Goal: Information Seeking & Learning: Learn about a topic

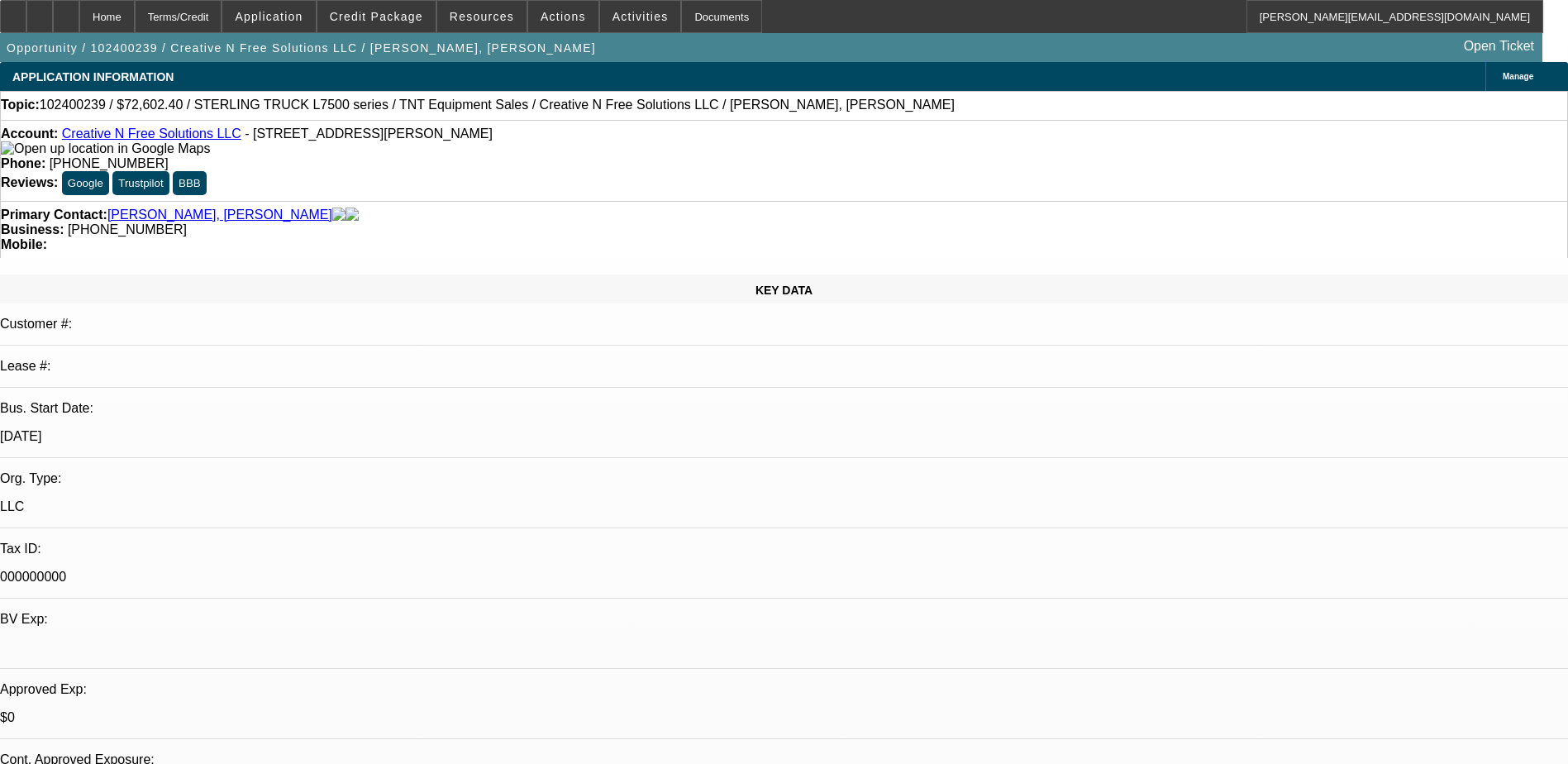
select select "0.2"
select select "2"
select select "0"
select select "6"
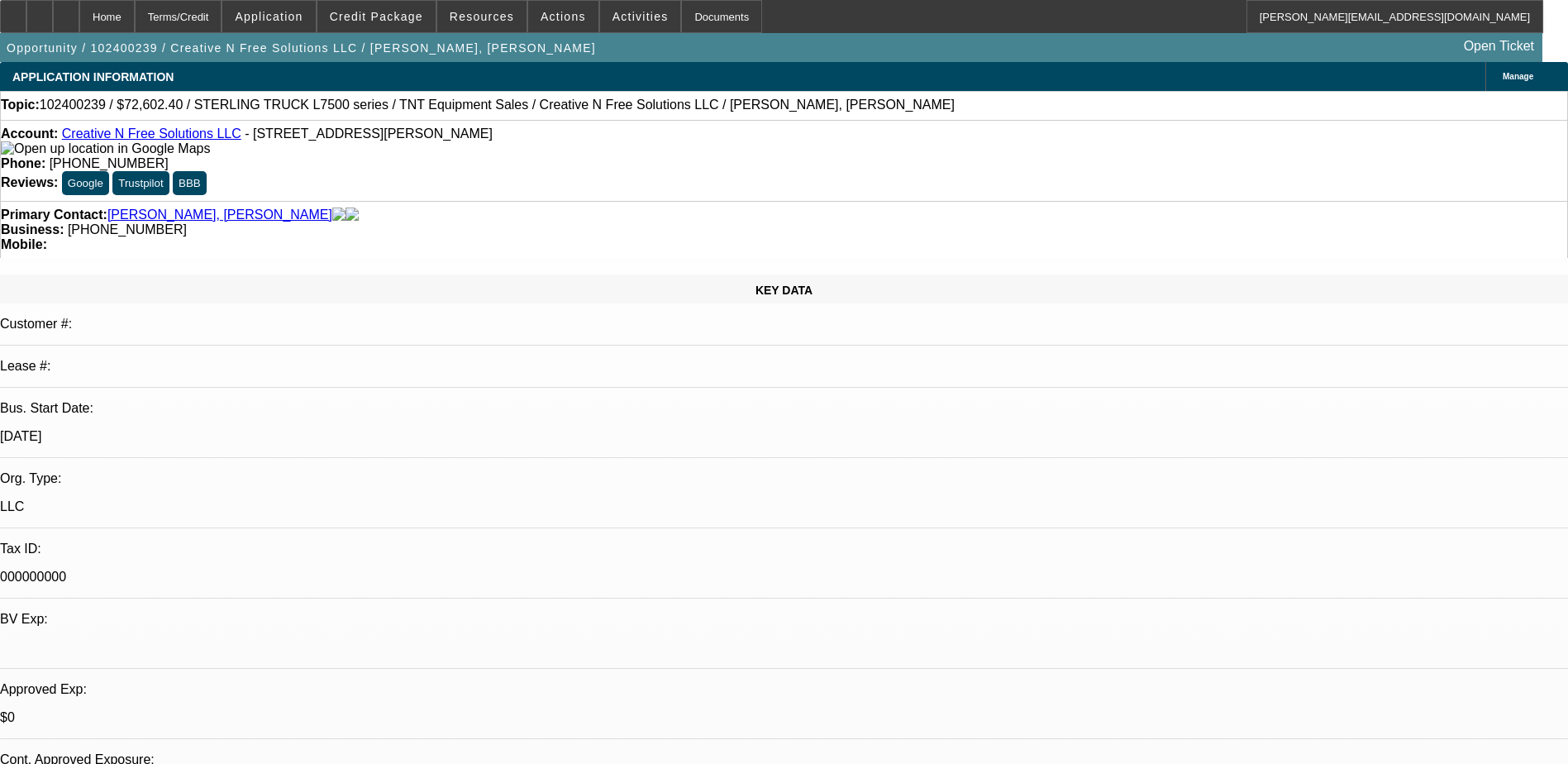
select select "0.15"
select select "2"
select select "0"
select select "6"
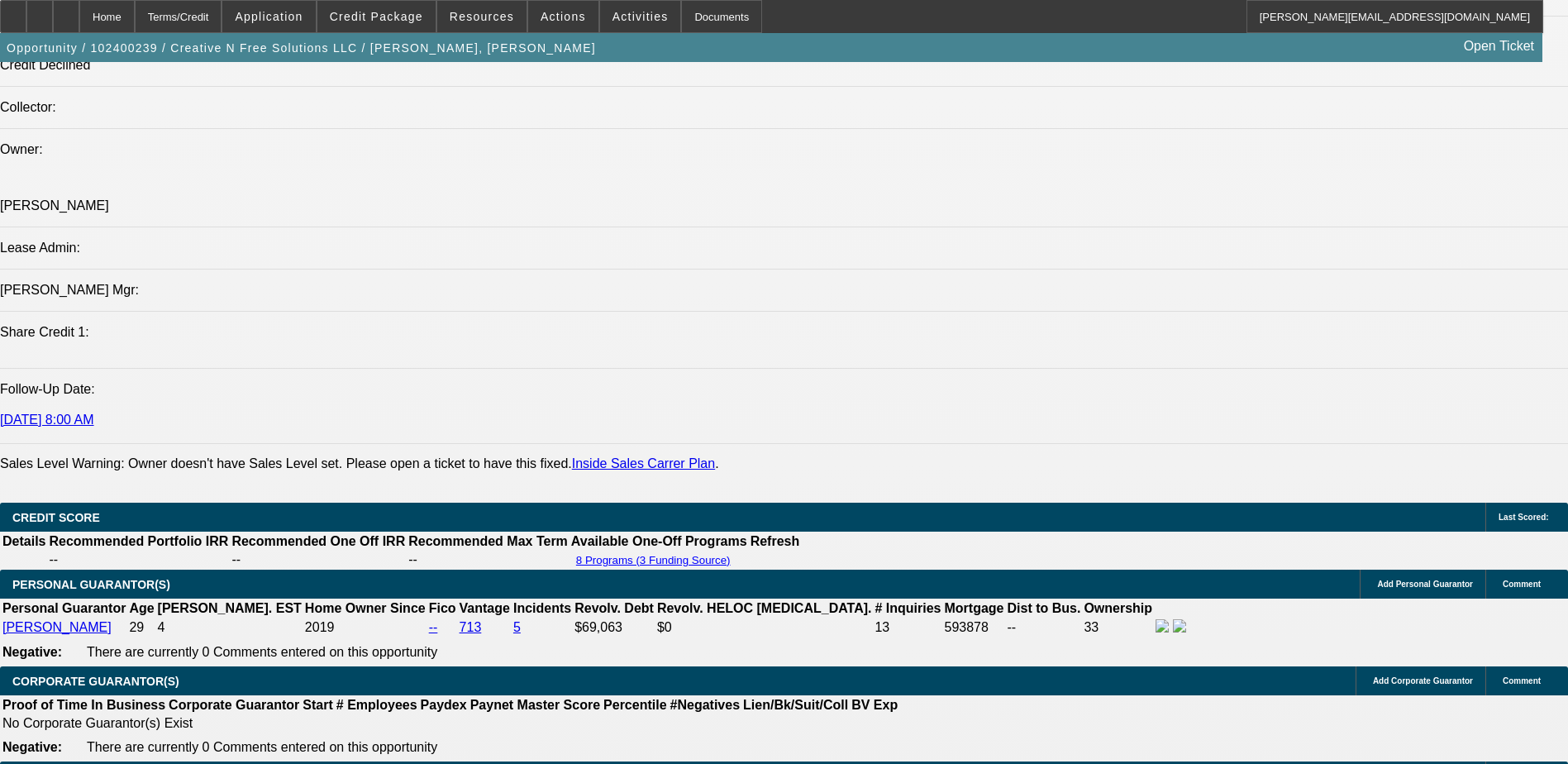
scroll to position [2398, 0]
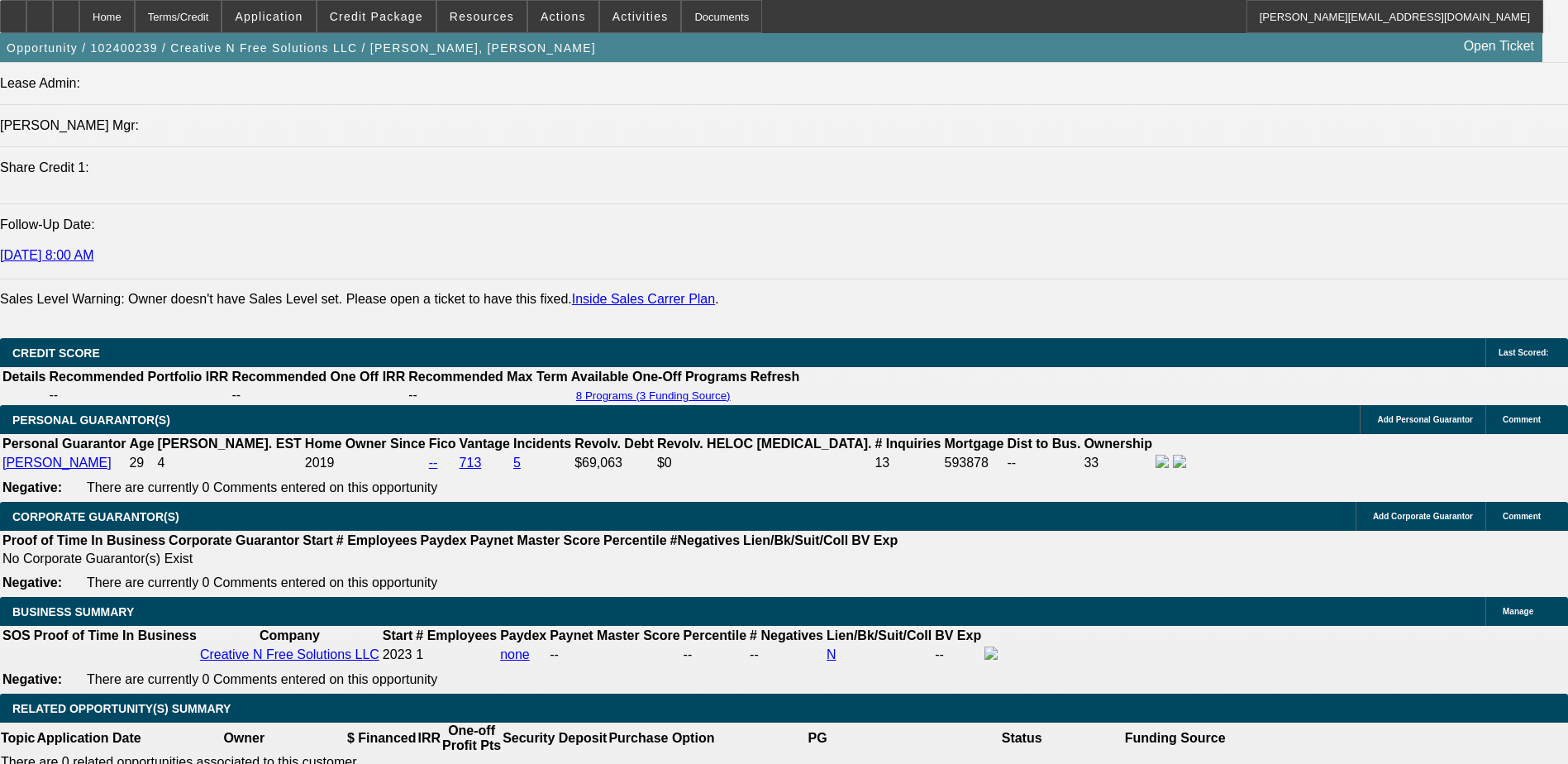
scroll to position [1985, 0]
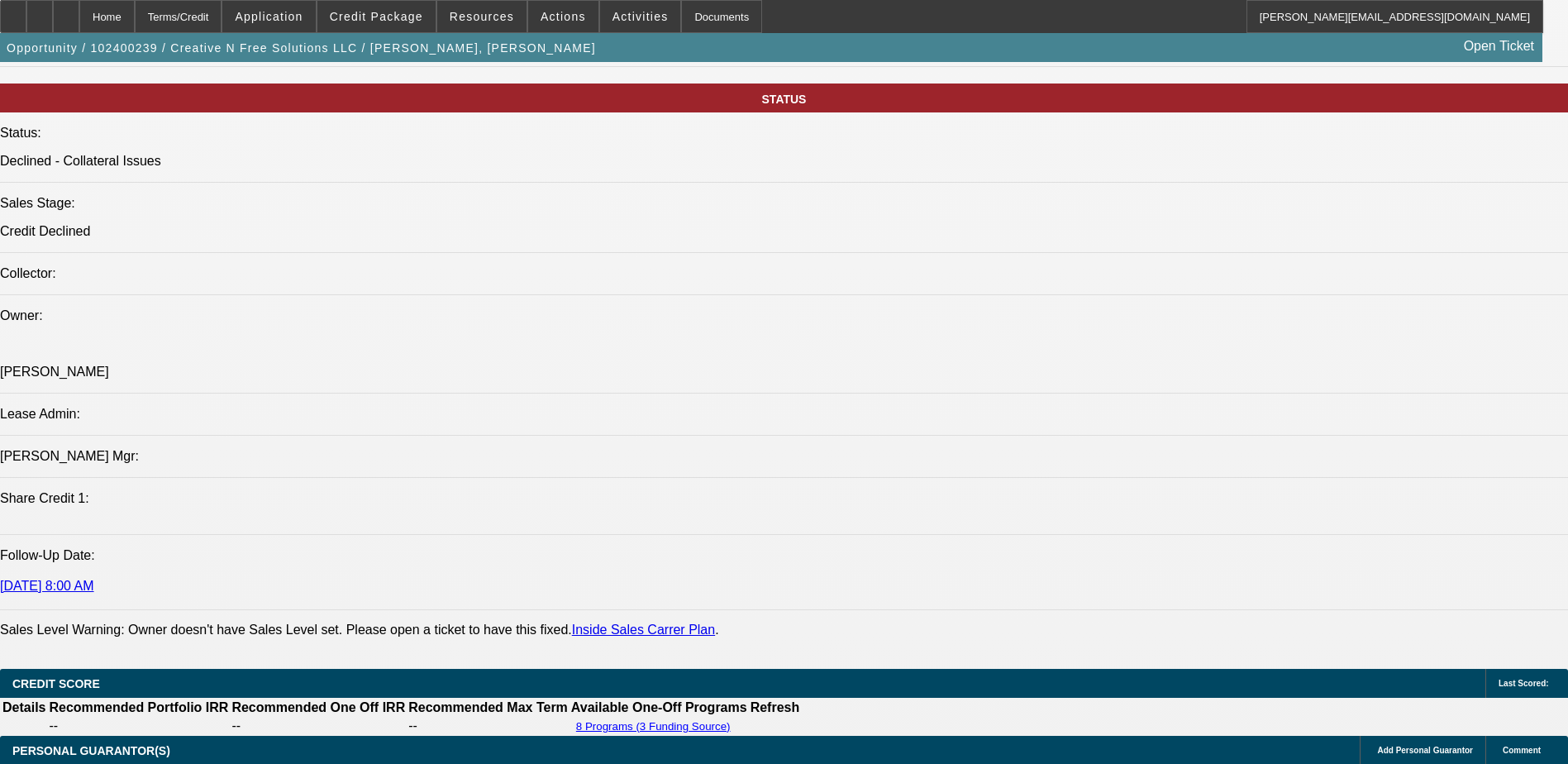
scroll to position [165, 0]
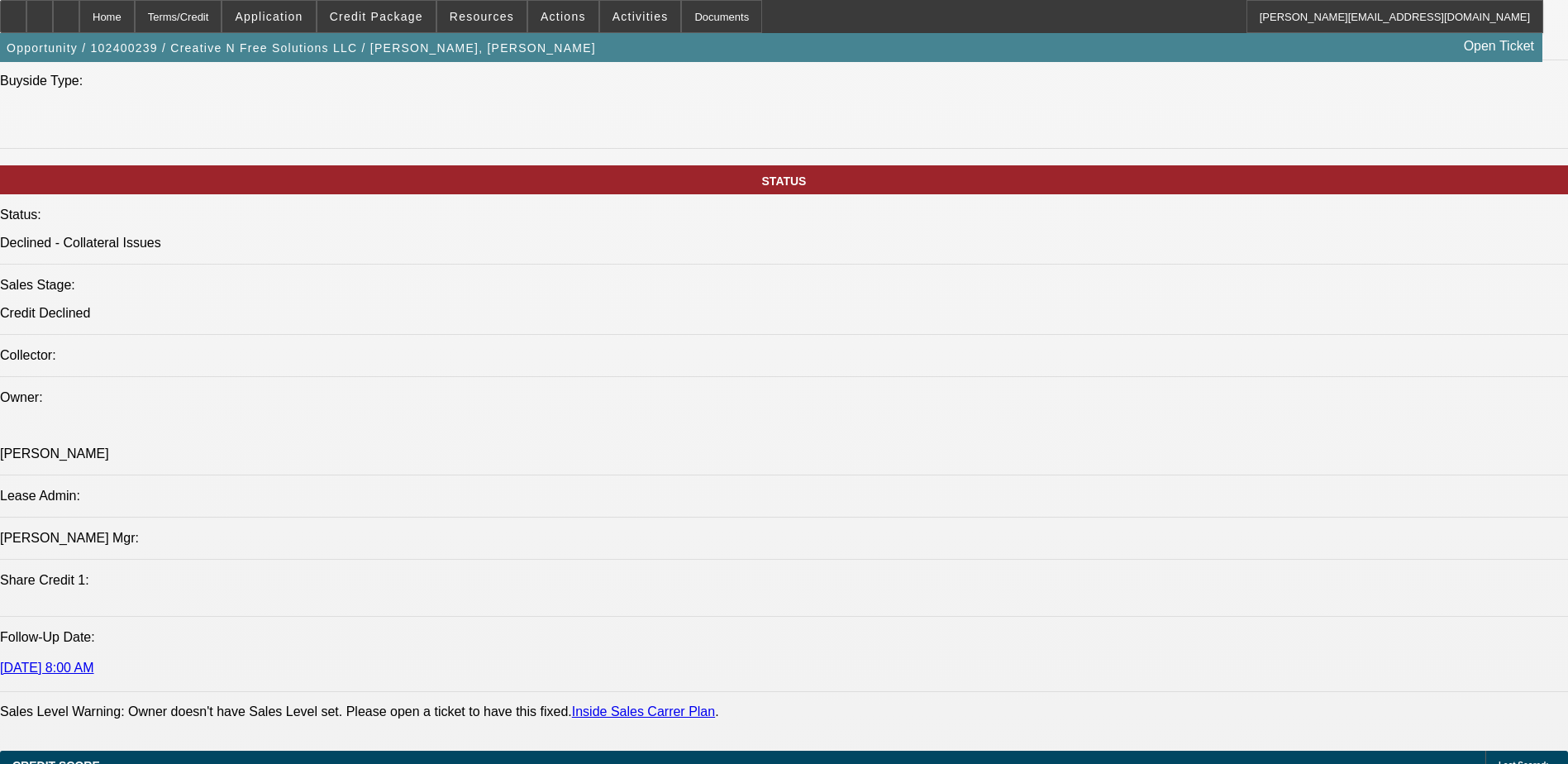
scroll to position [1654, 0]
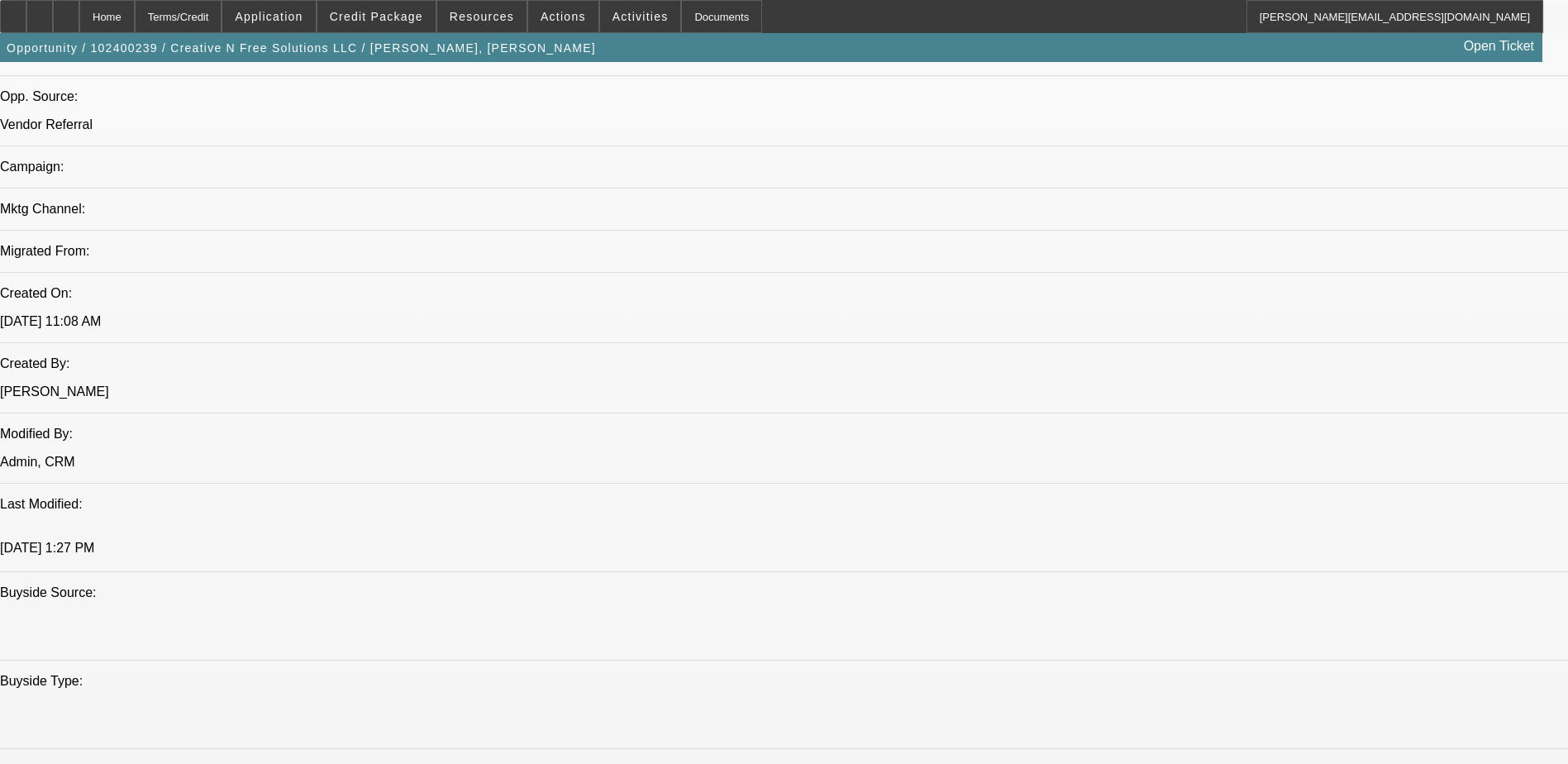
scroll to position [827, 0]
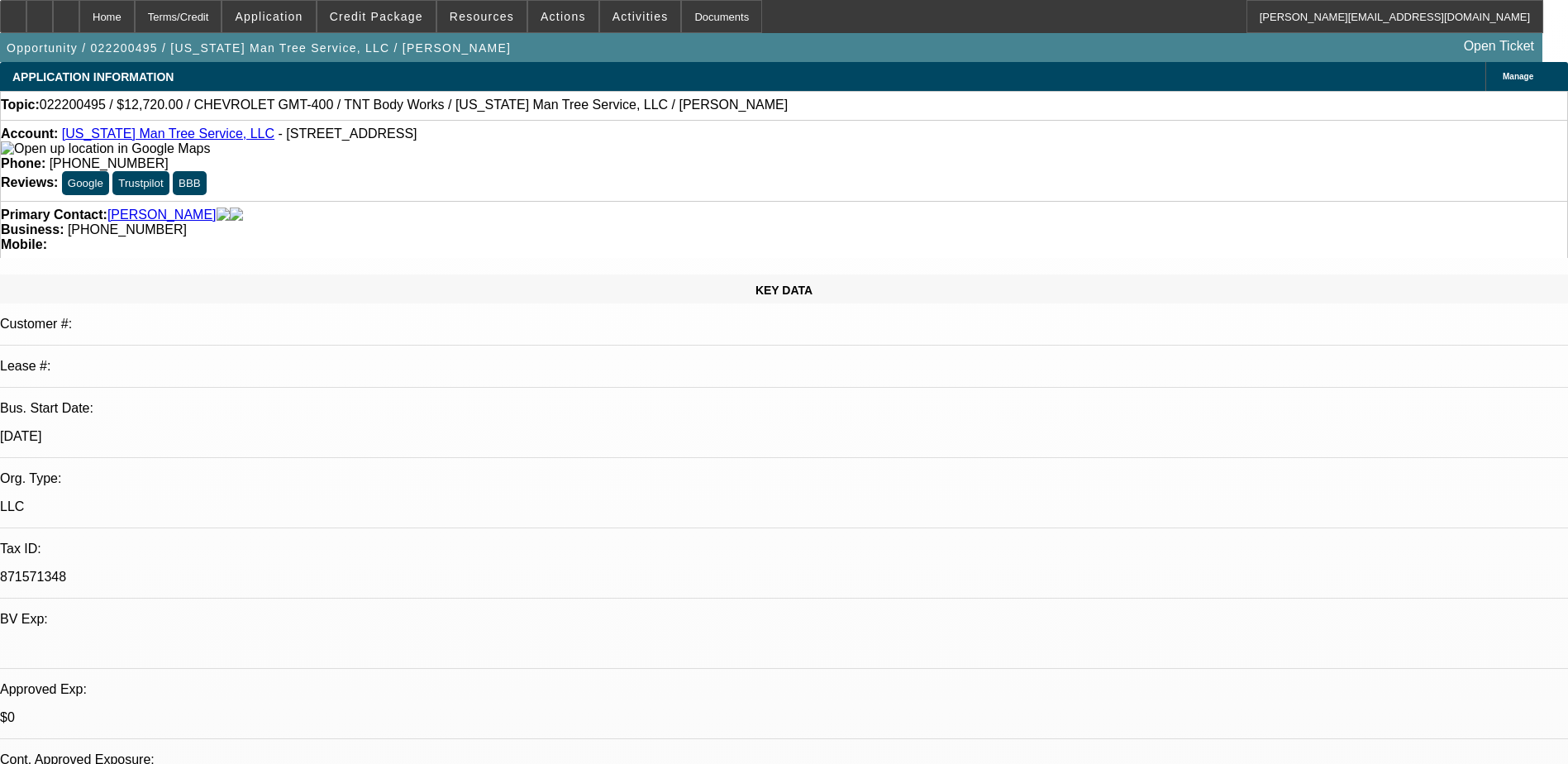
select select "0.2"
select select "2"
select select "0.1"
select select "4"
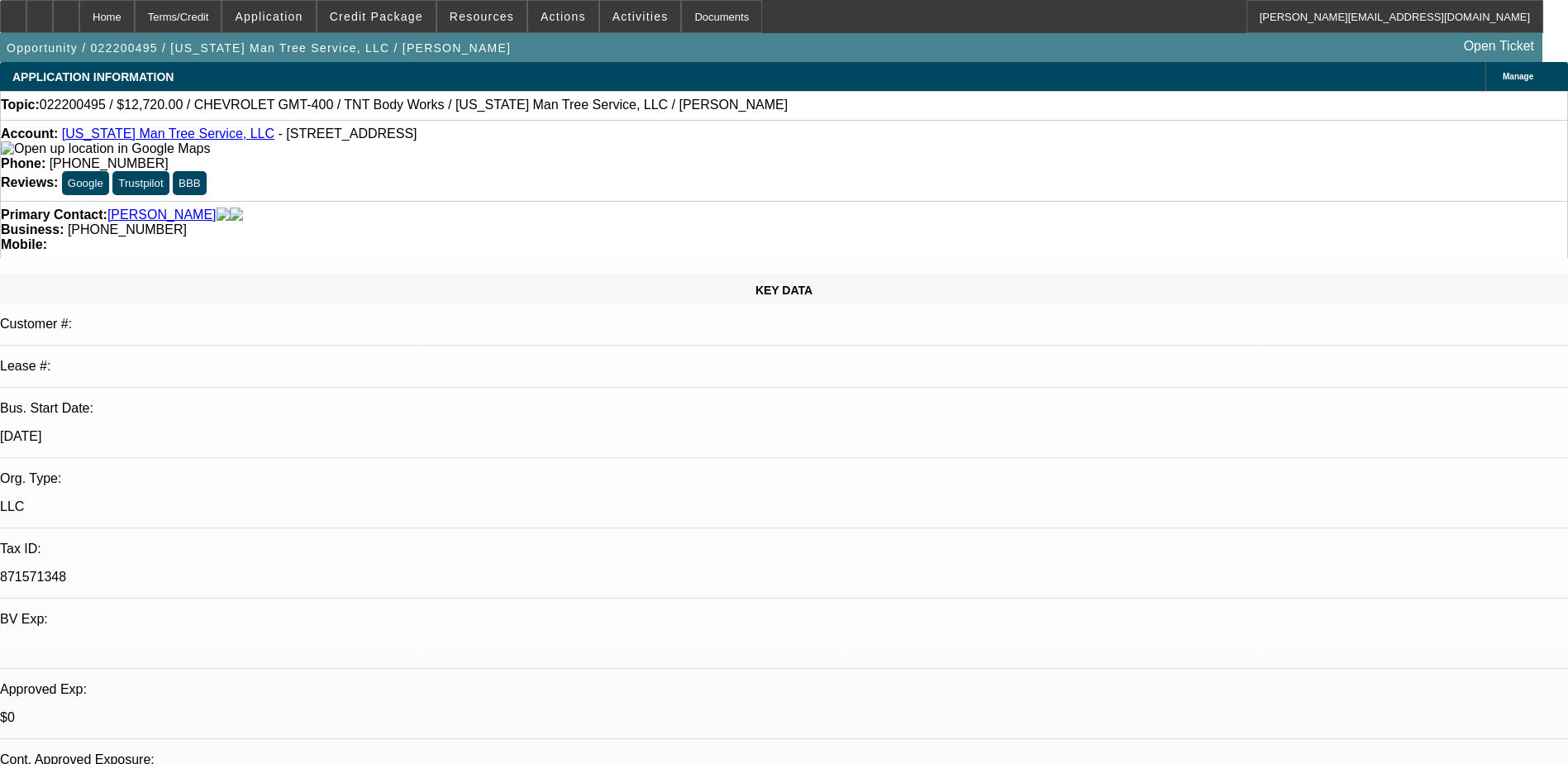
select select "0.2"
select select "2"
select select "0.1"
select select "4"
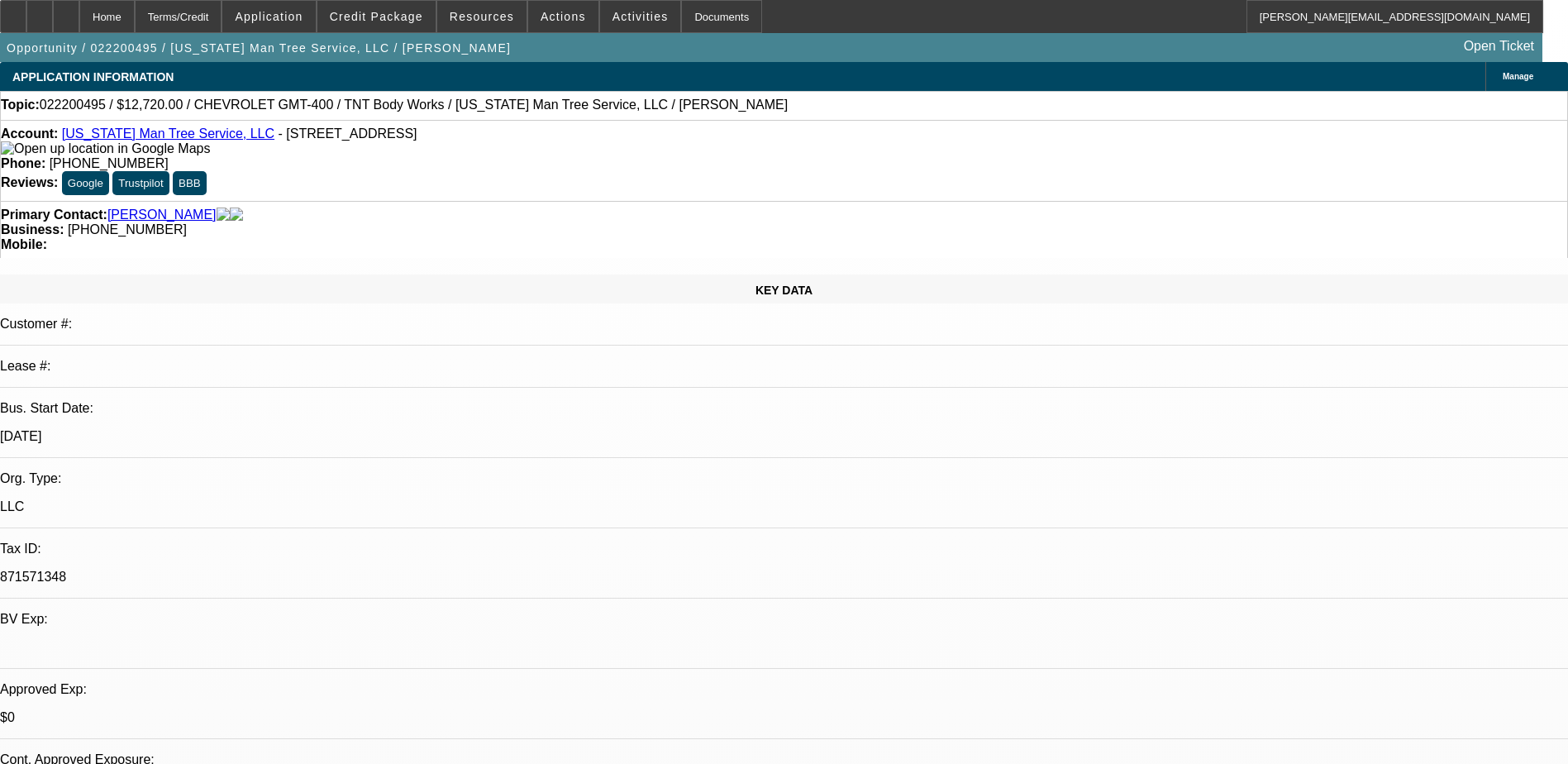
select select "0.2"
select select "2"
select select "0.1"
select select "4"
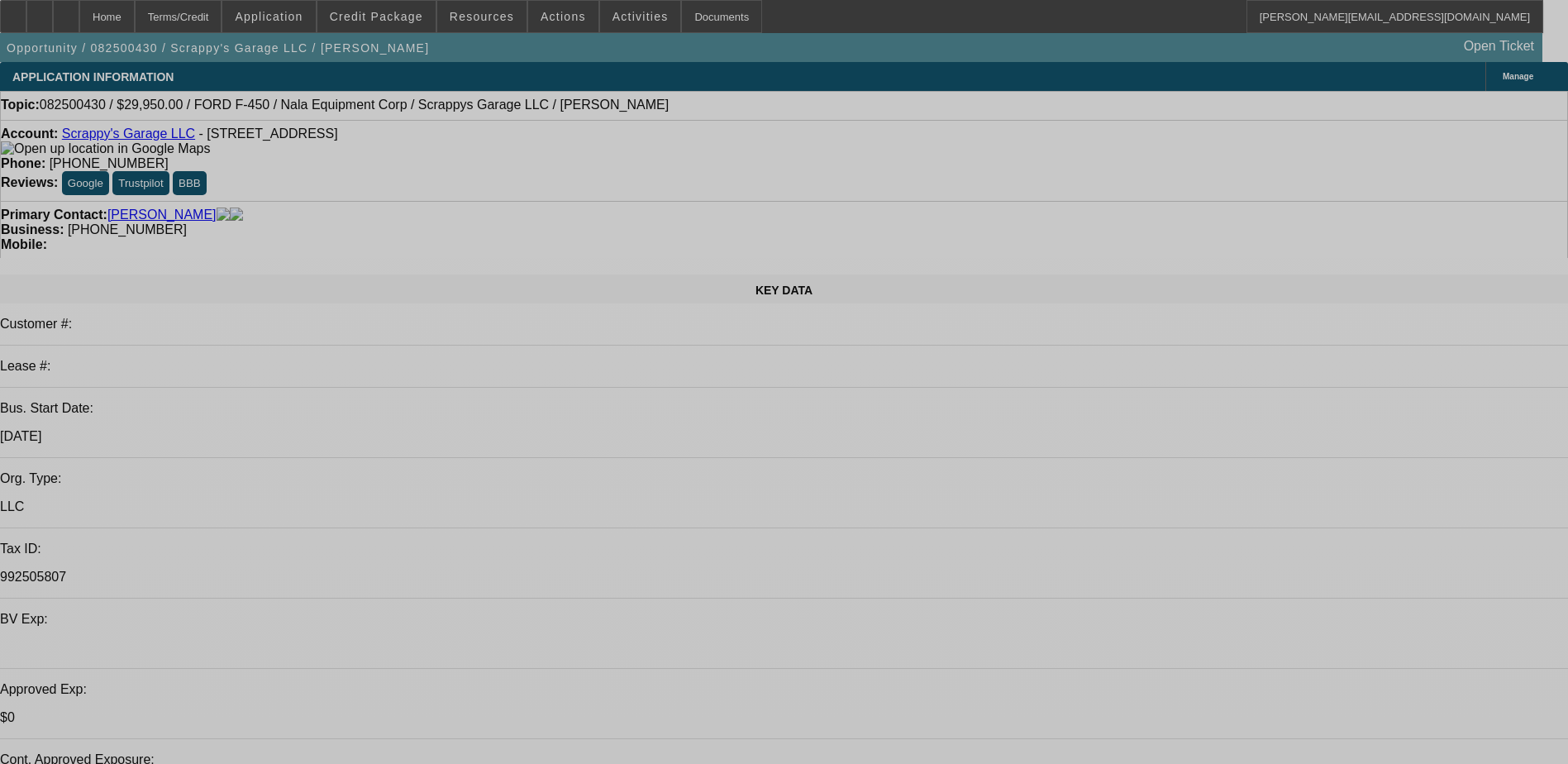
select select "0.2"
select select "2"
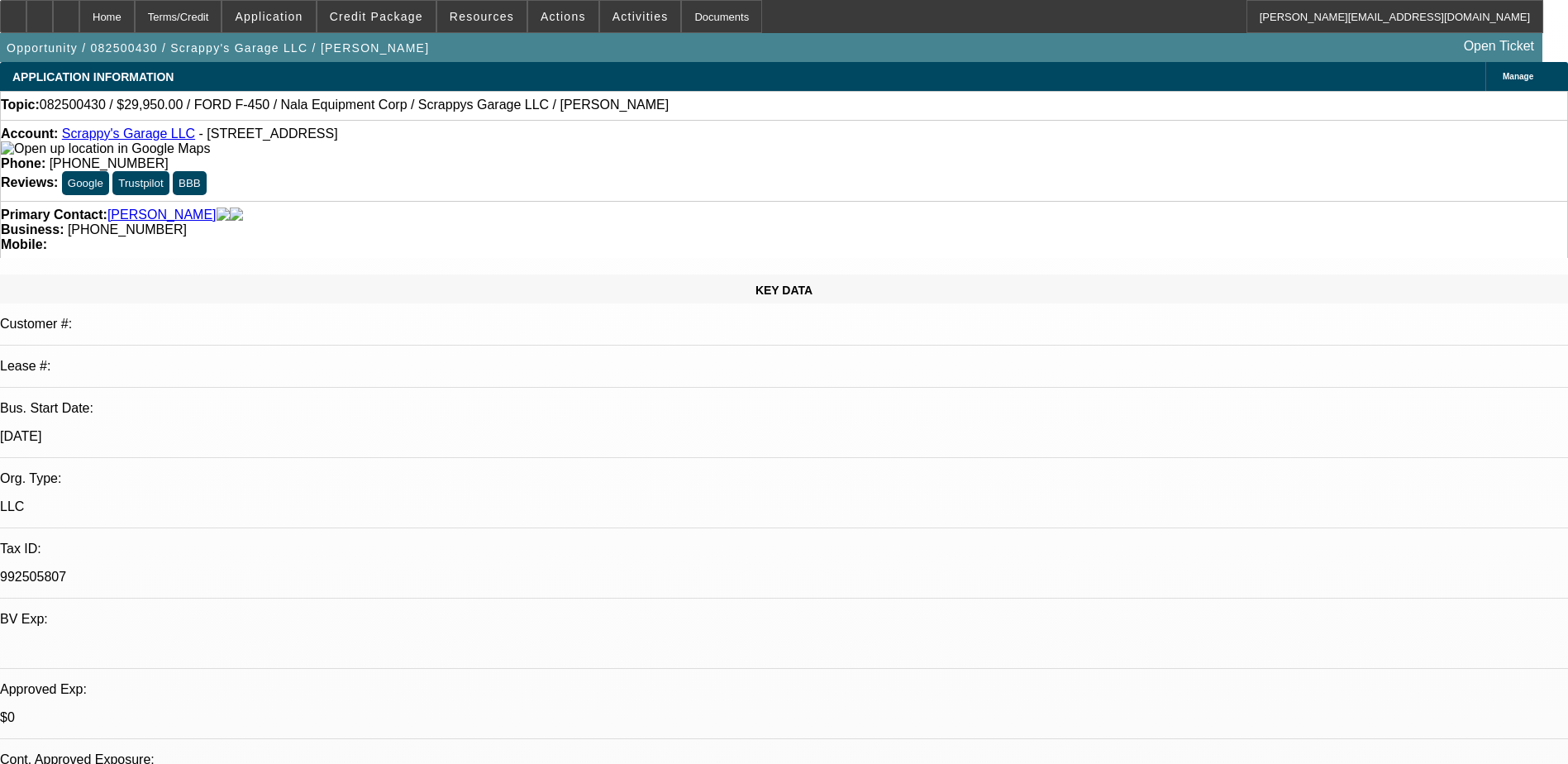
select select "0.1"
select select "0"
select select "0.1"
select select "0"
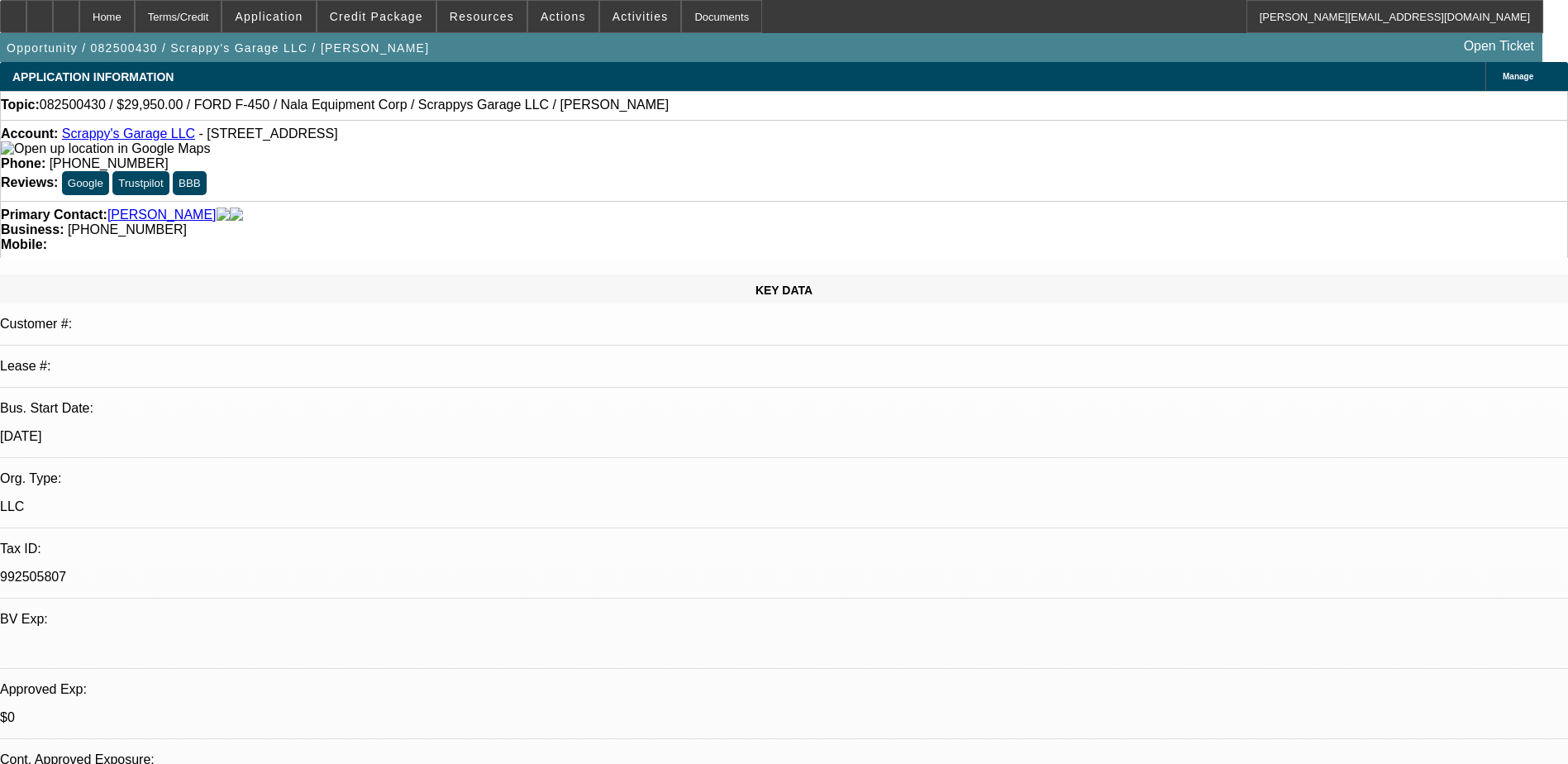
select select "0"
select select "0.1"
select select "1"
select select "2"
select select "4"
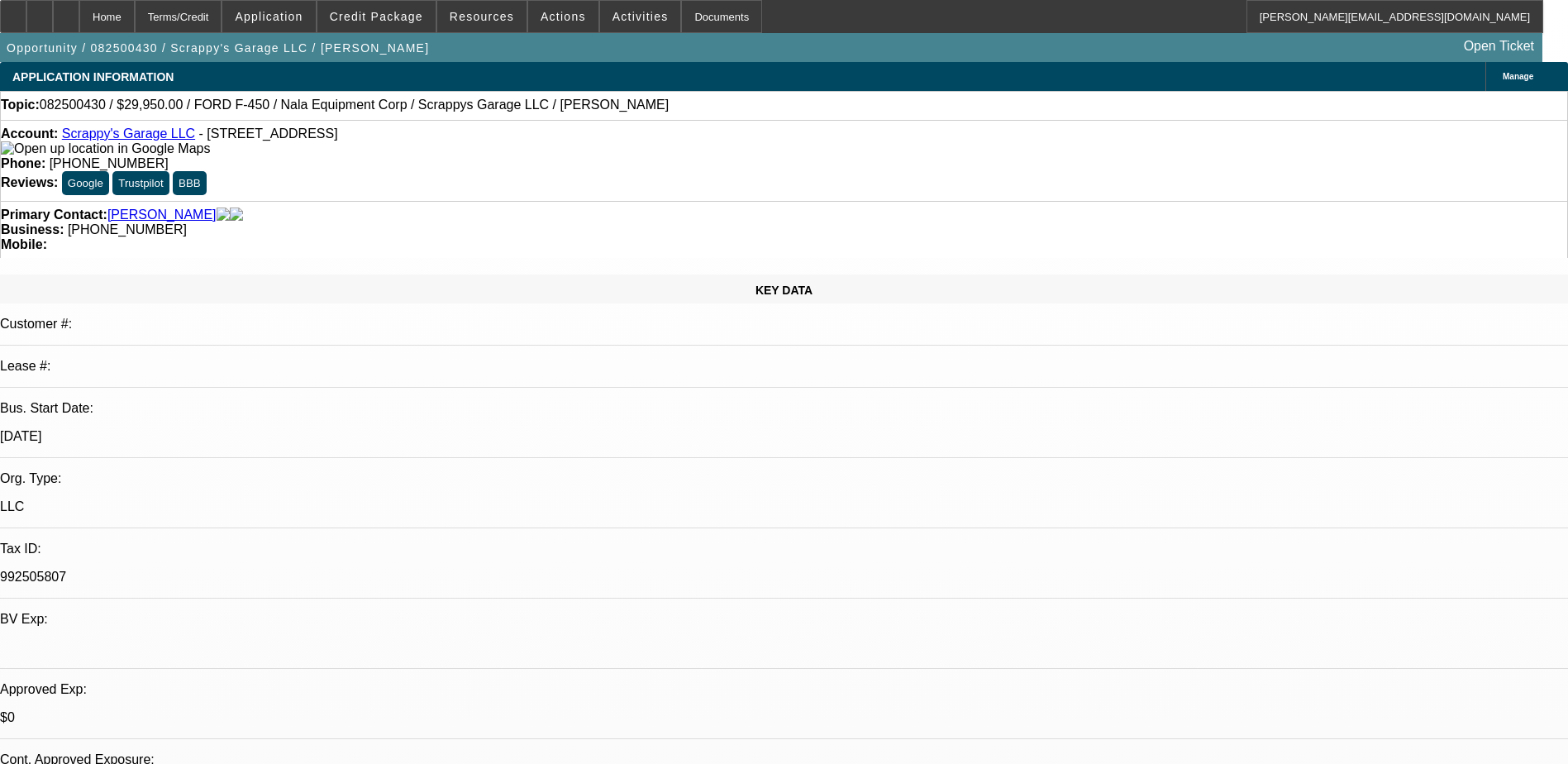
select select "1"
select select "2"
select select "4"
select select "1"
select select "2"
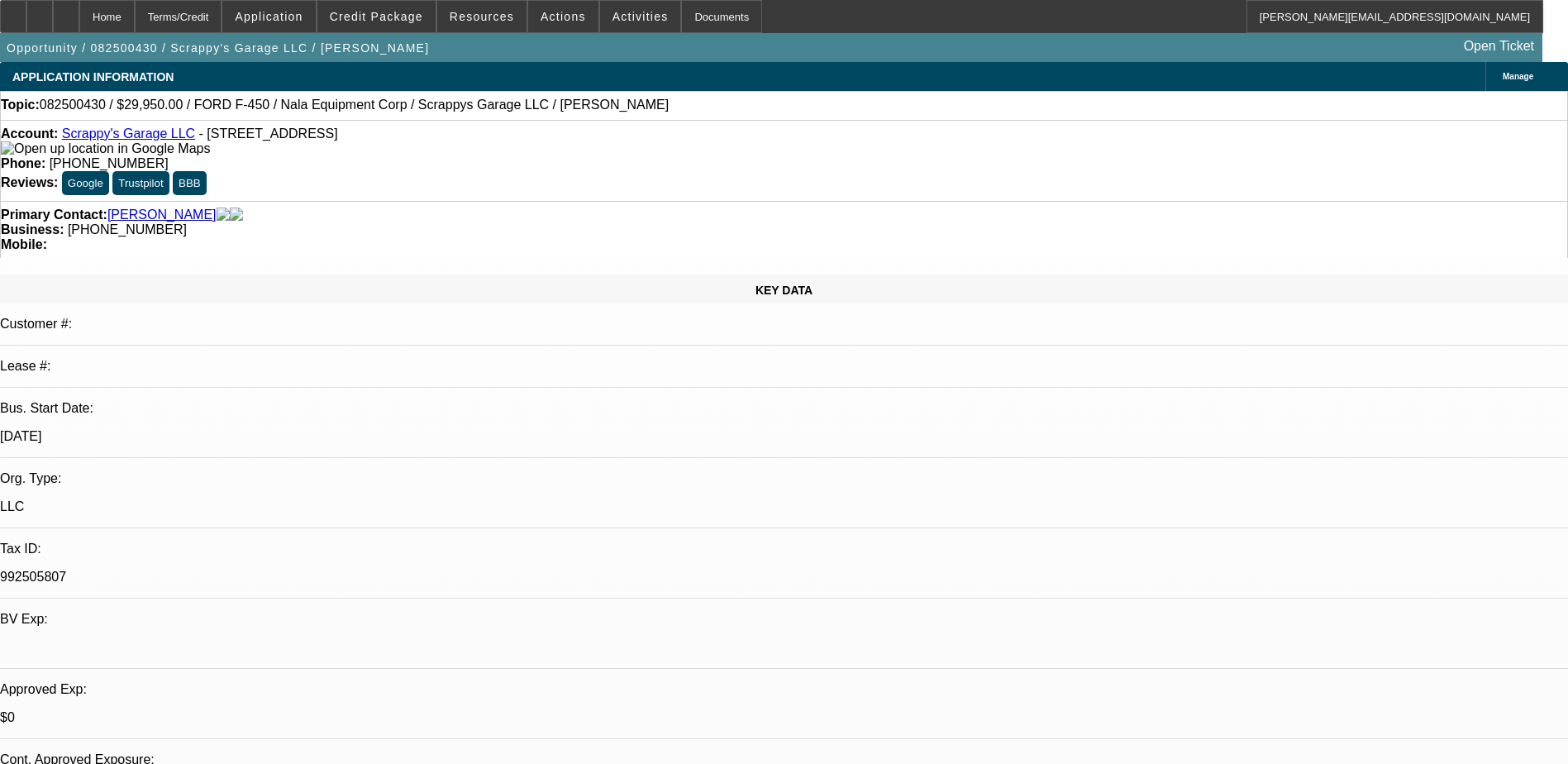
select select "4"
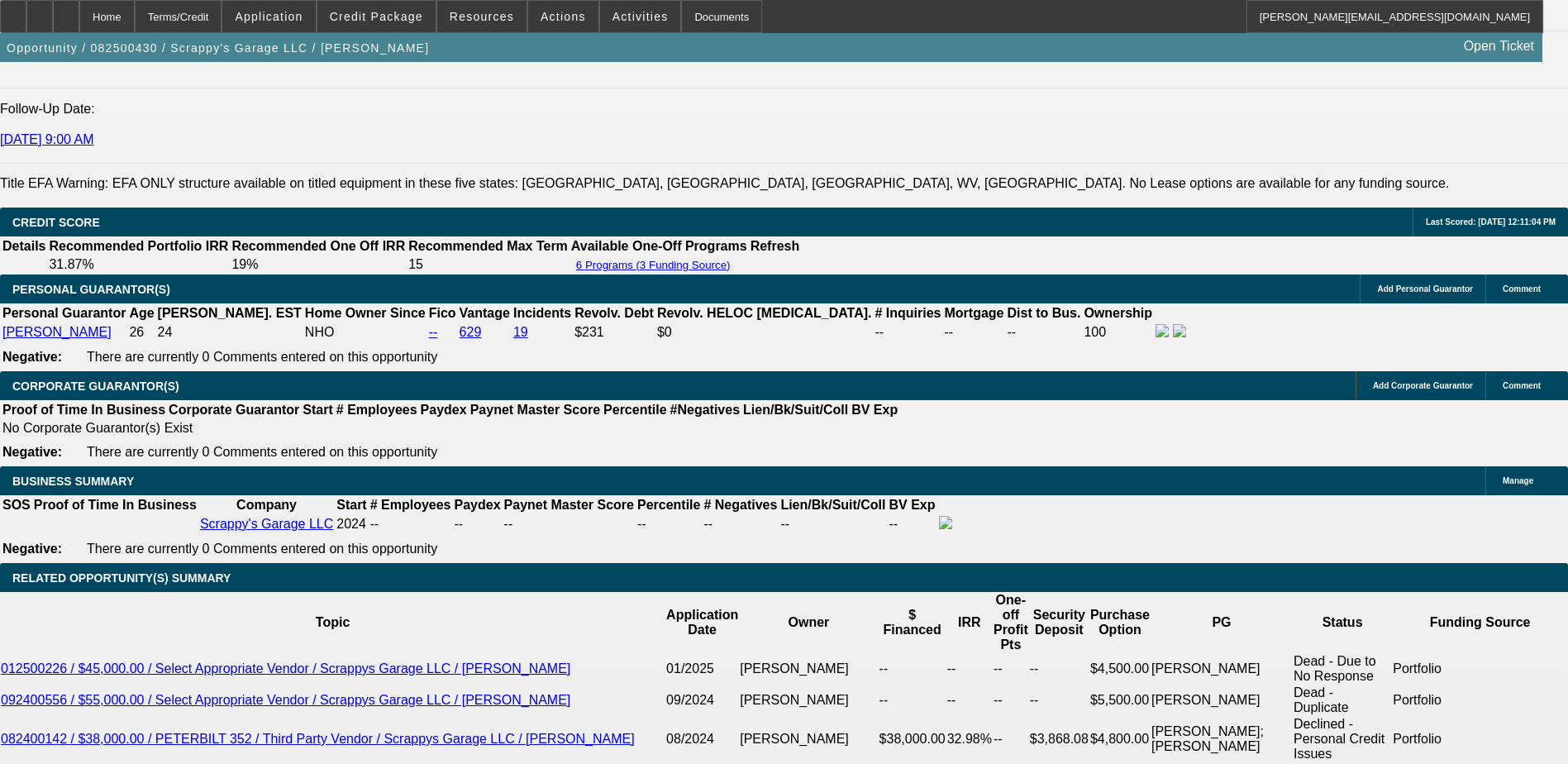
scroll to position [2150, 0]
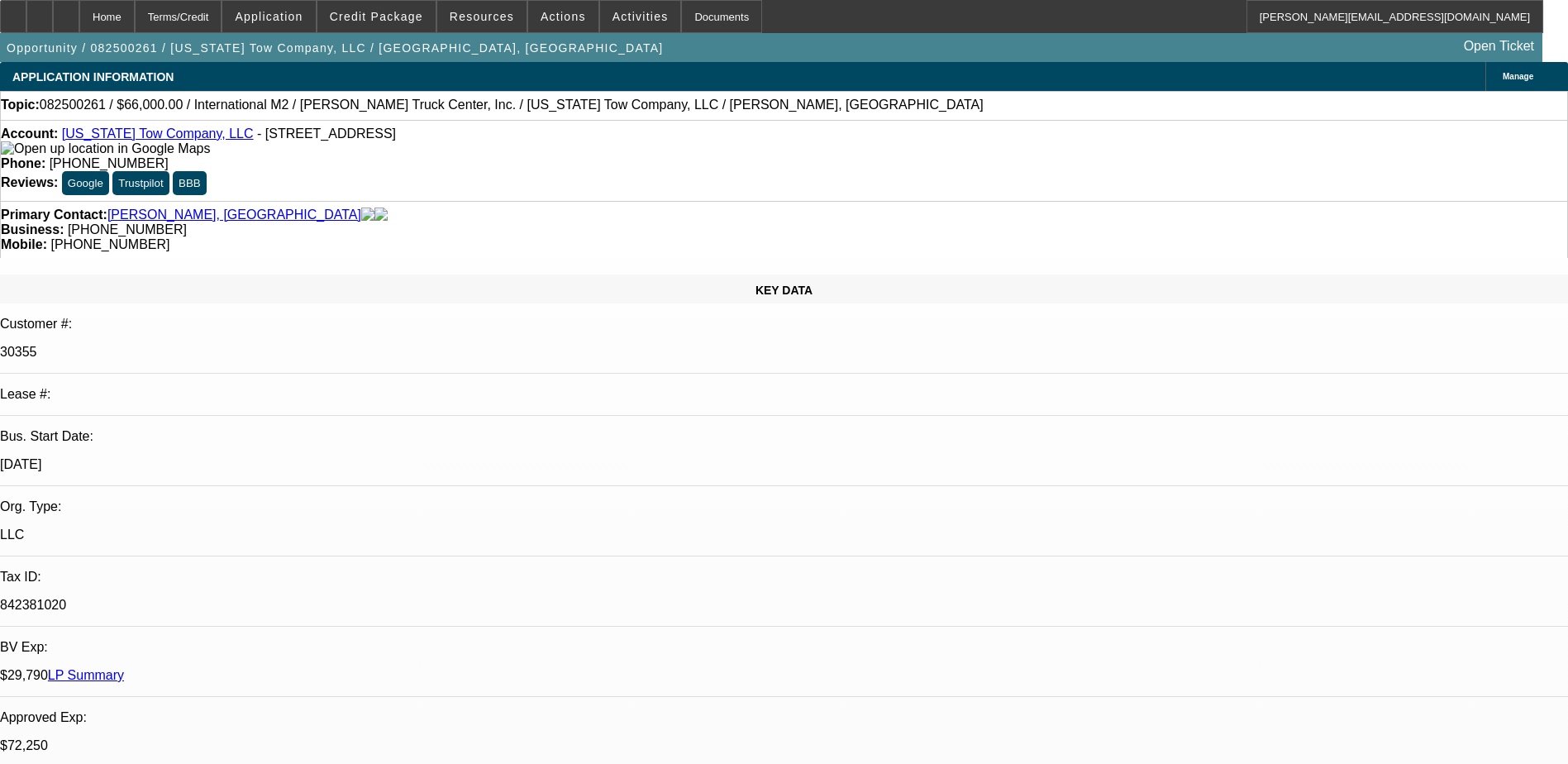
select select "0"
select select "2"
select select "0"
select select "2"
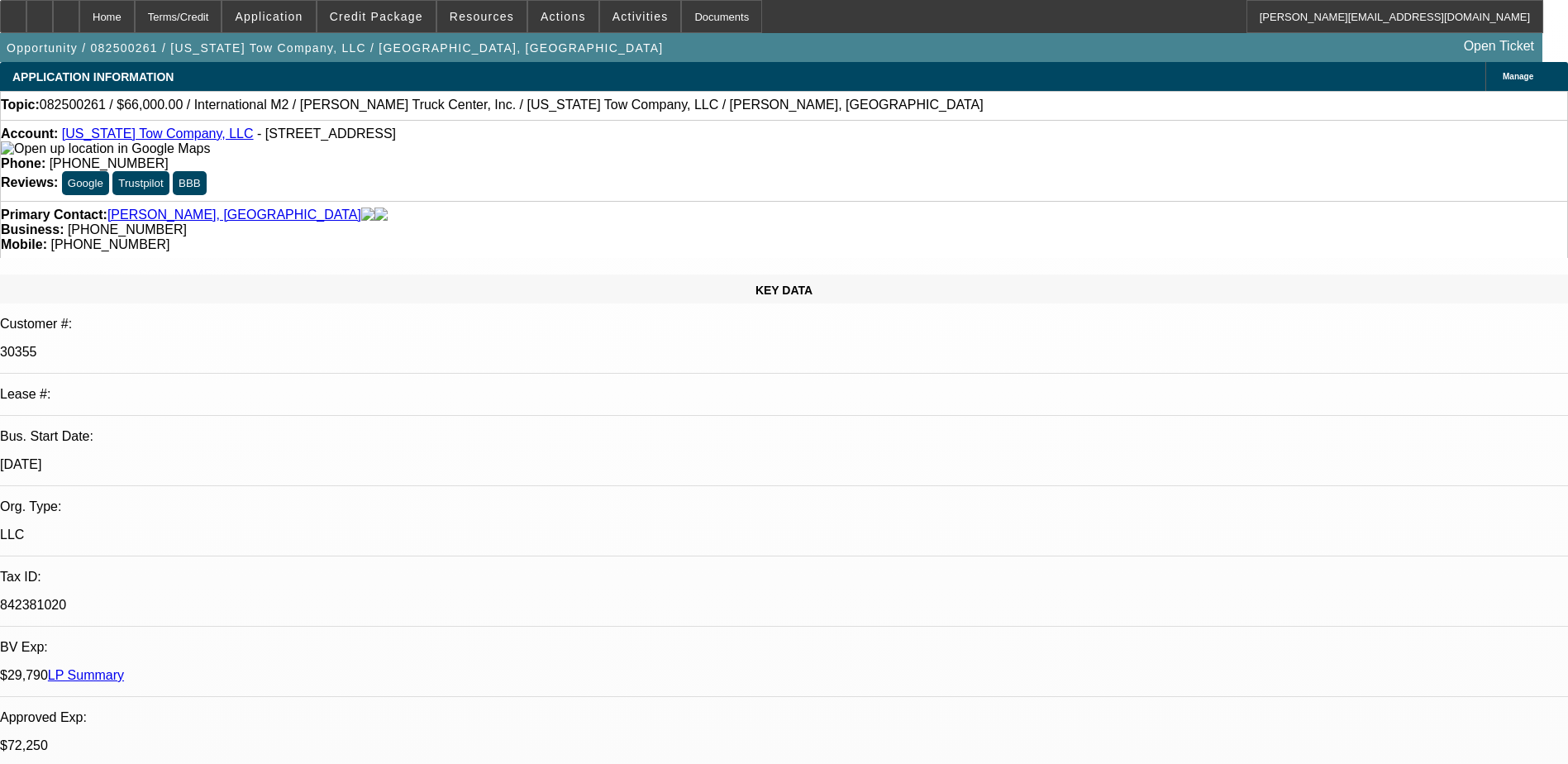
select select "0"
select select "2"
select select "0"
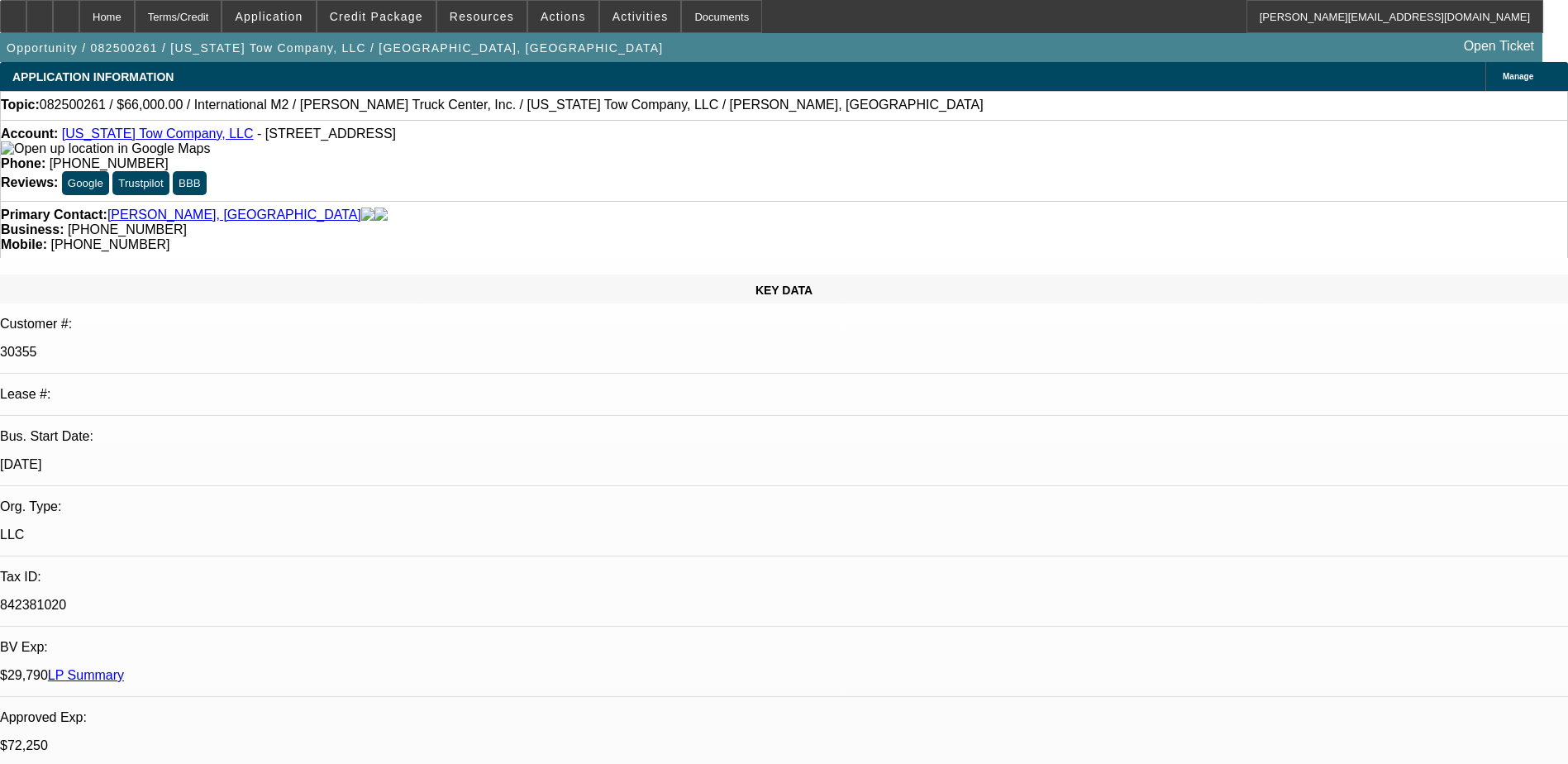
select select "2"
select select "0"
select select "1"
select select "2"
select select "6"
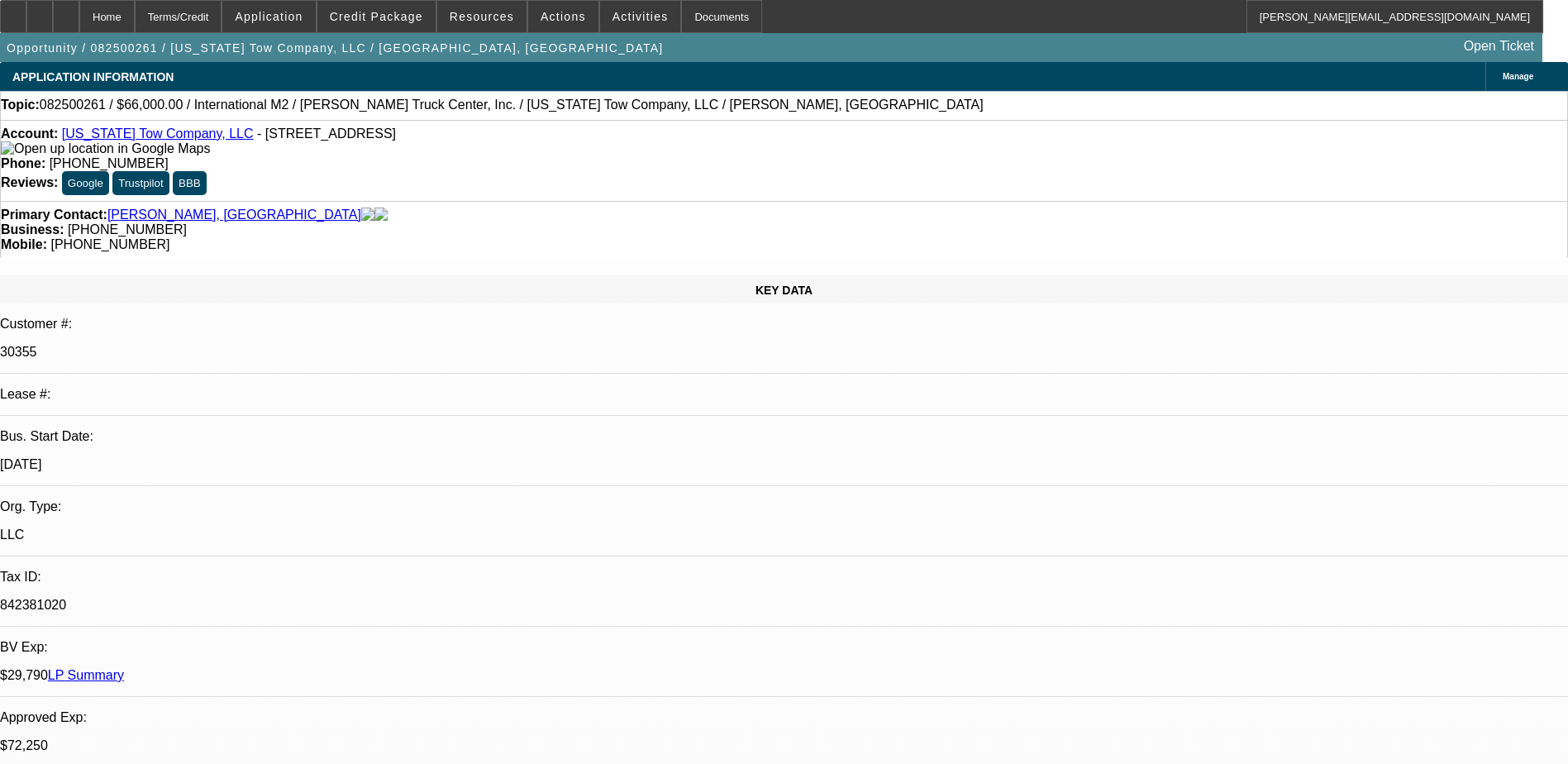
select select "1"
select select "2"
select select "6"
select select "1"
select select "2"
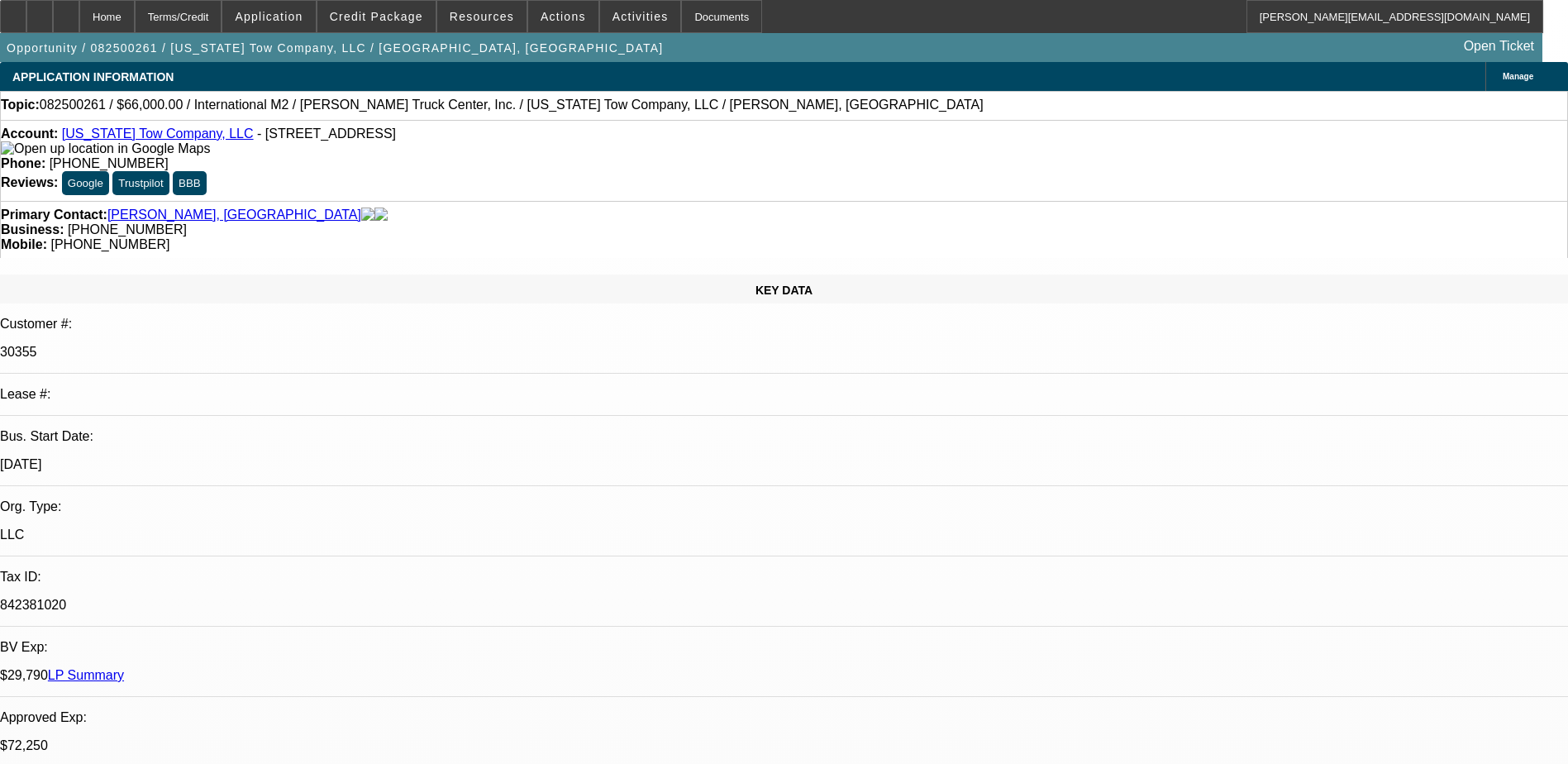
select select "6"
select select "1"
select select "2"
select select "6"
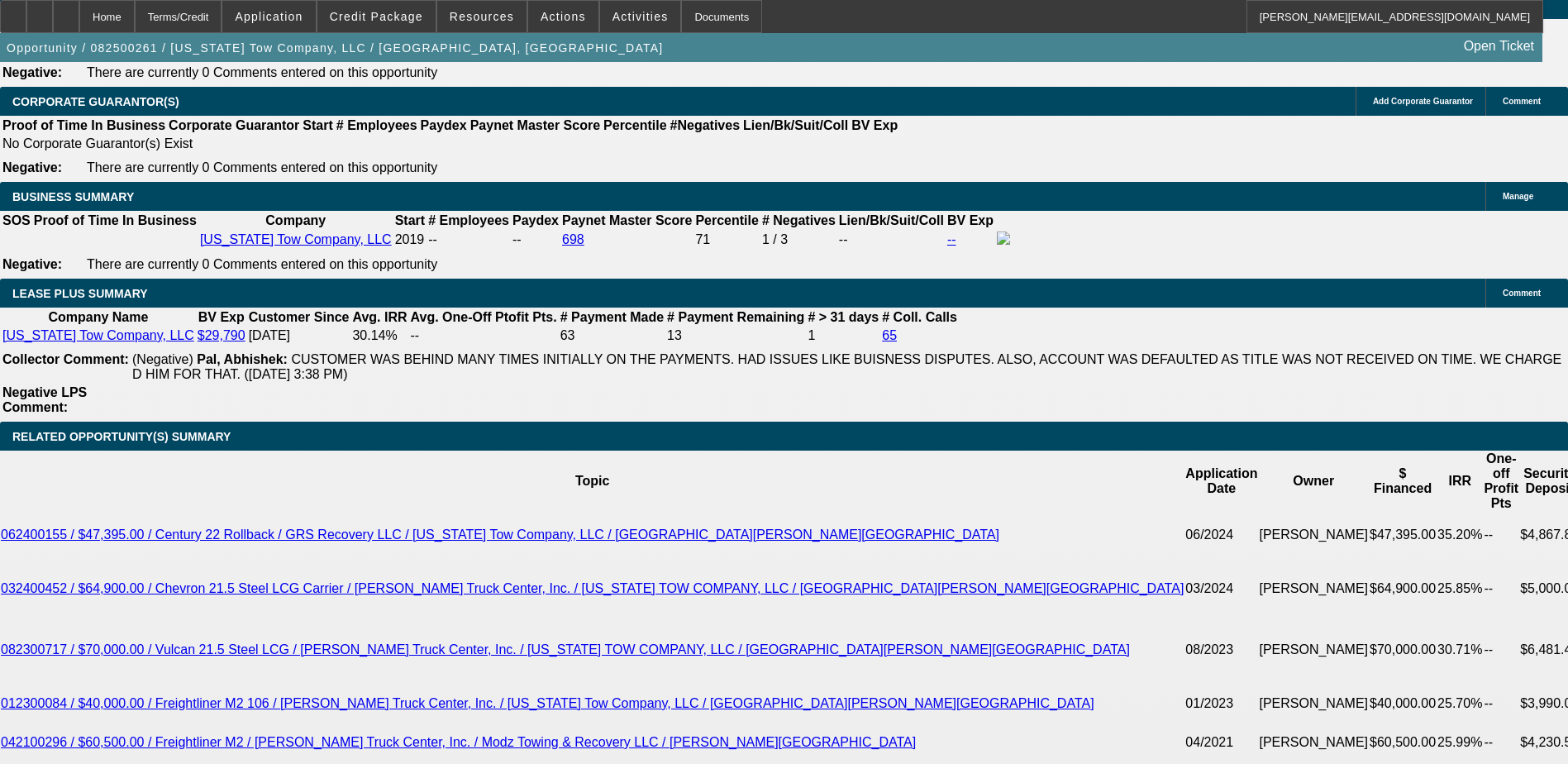
scroll to position [2646, 0]
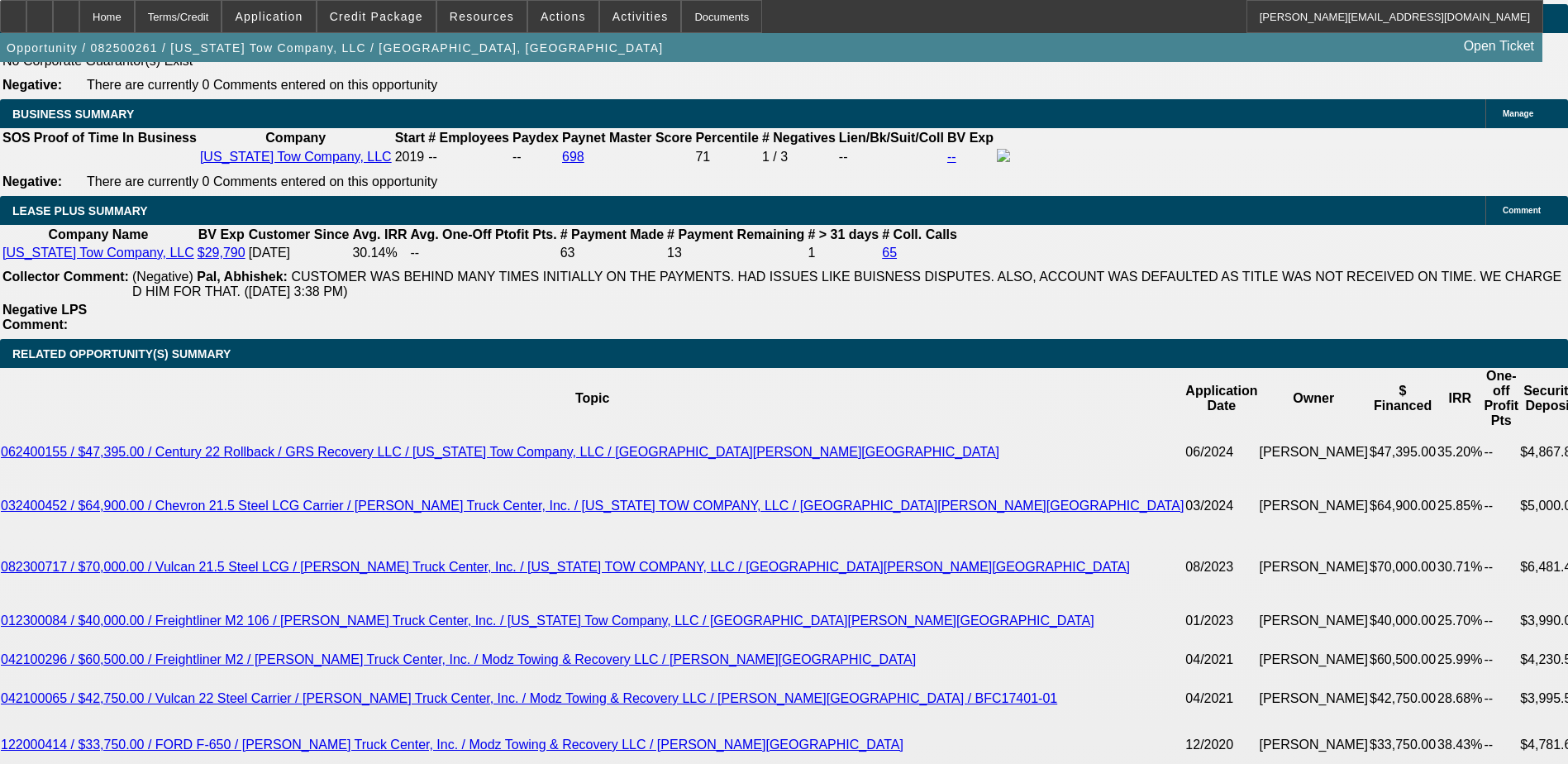
select select "0"
select select "6"
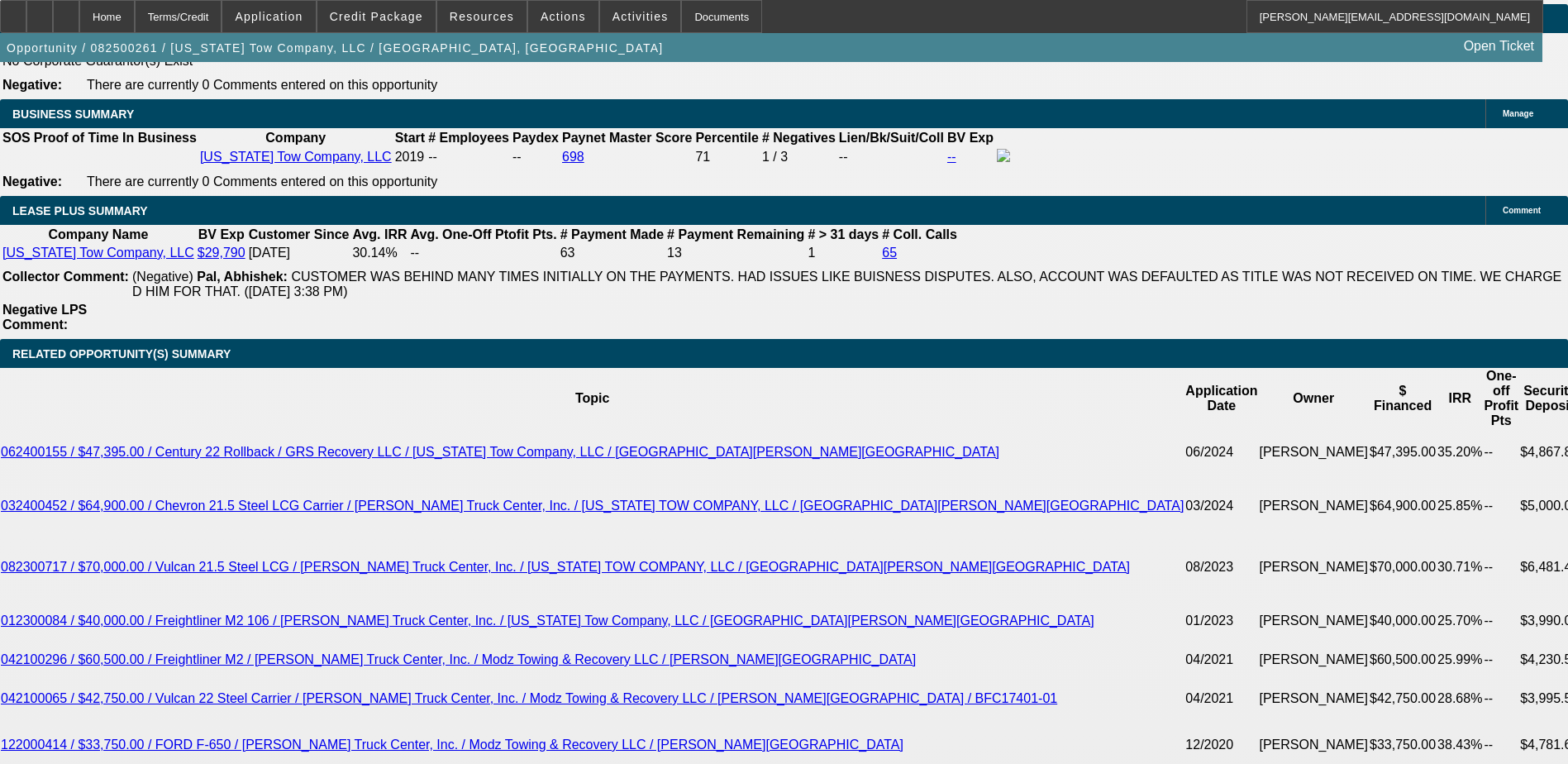
select select "0.15"
select select "2"
select select "0"
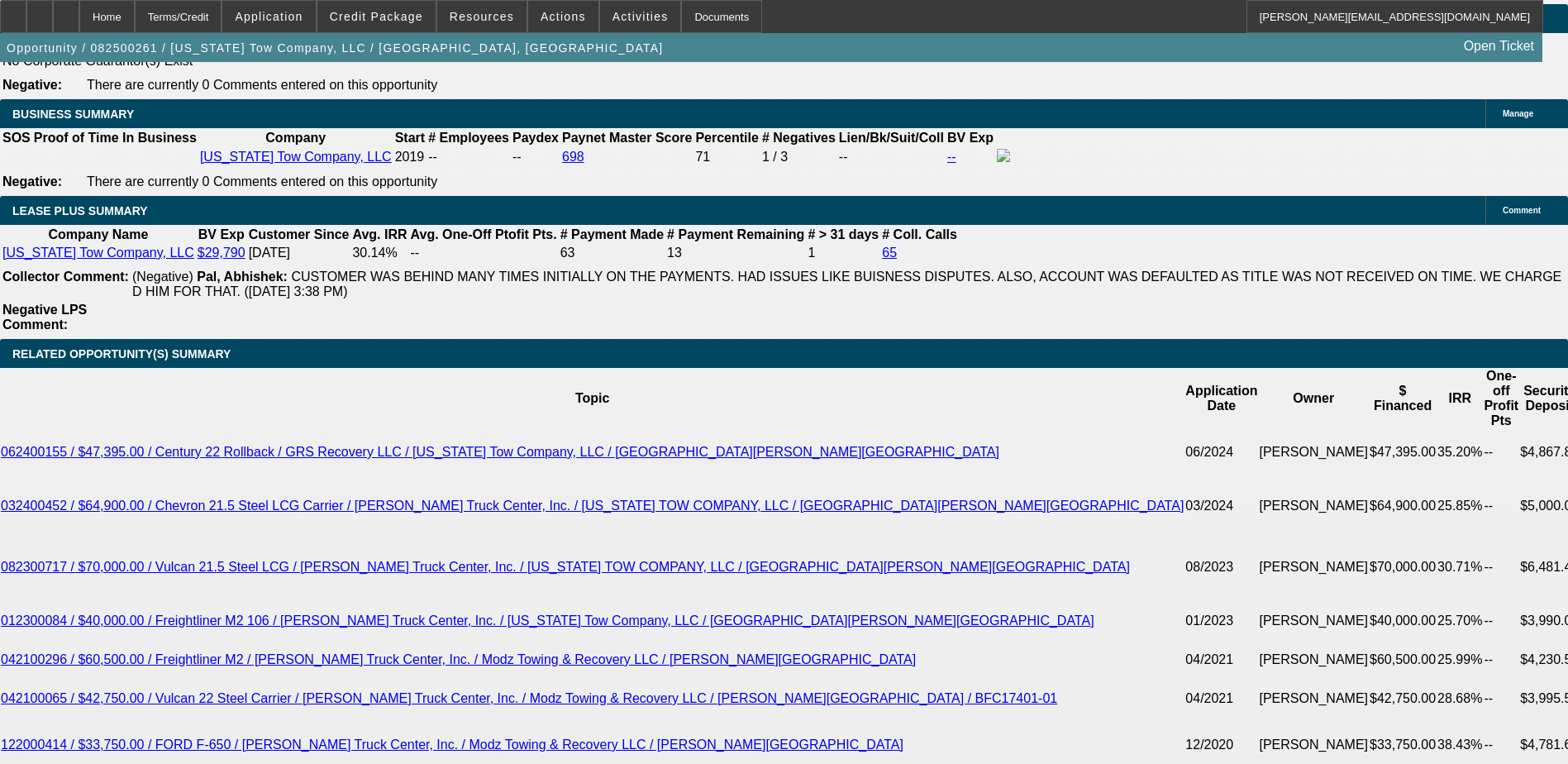
select select "6"
select select "0.15"
select select "2"
select select "0"
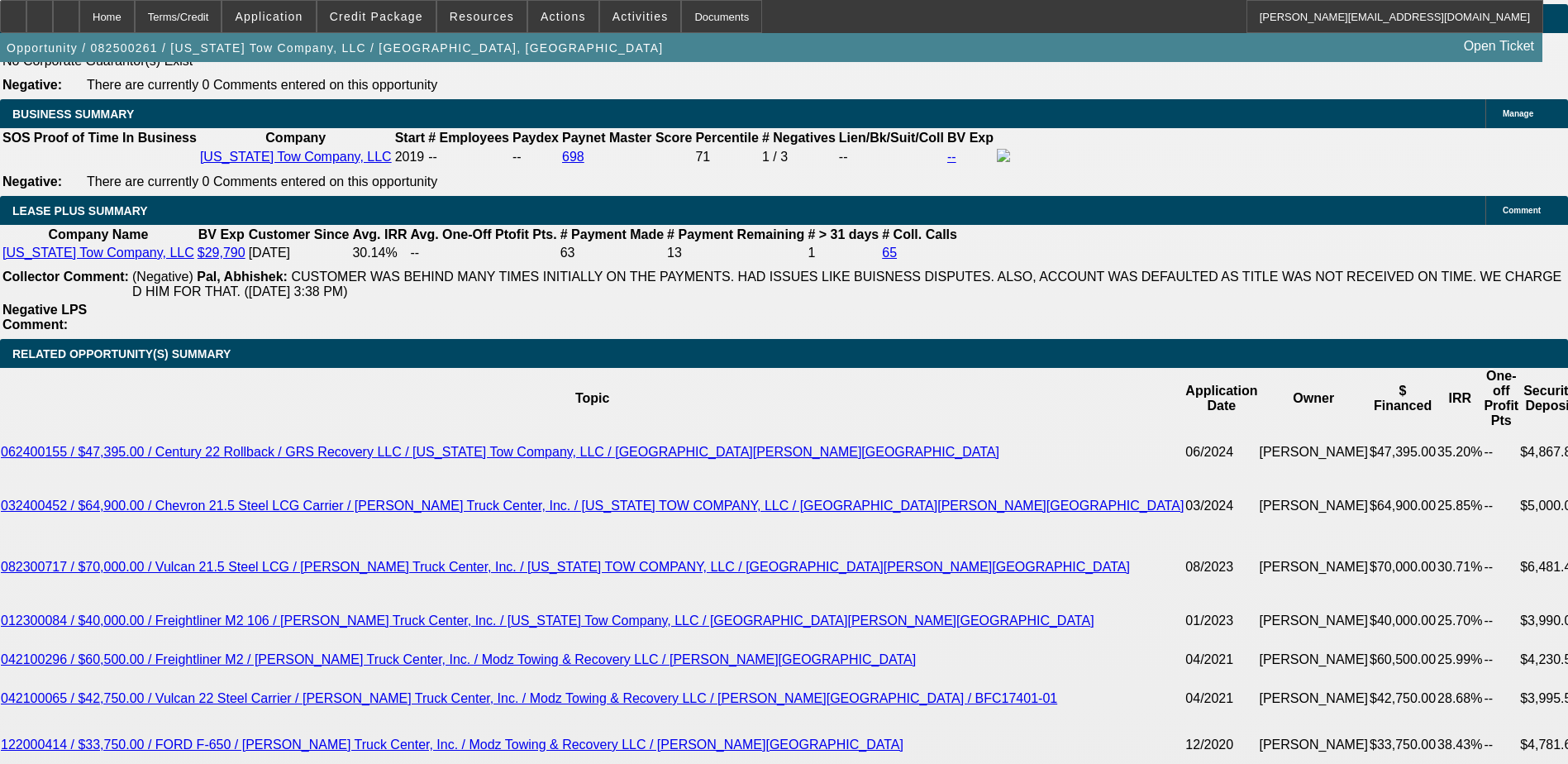
select select "6"
select select "0.15"
select select "0"
select select "6"
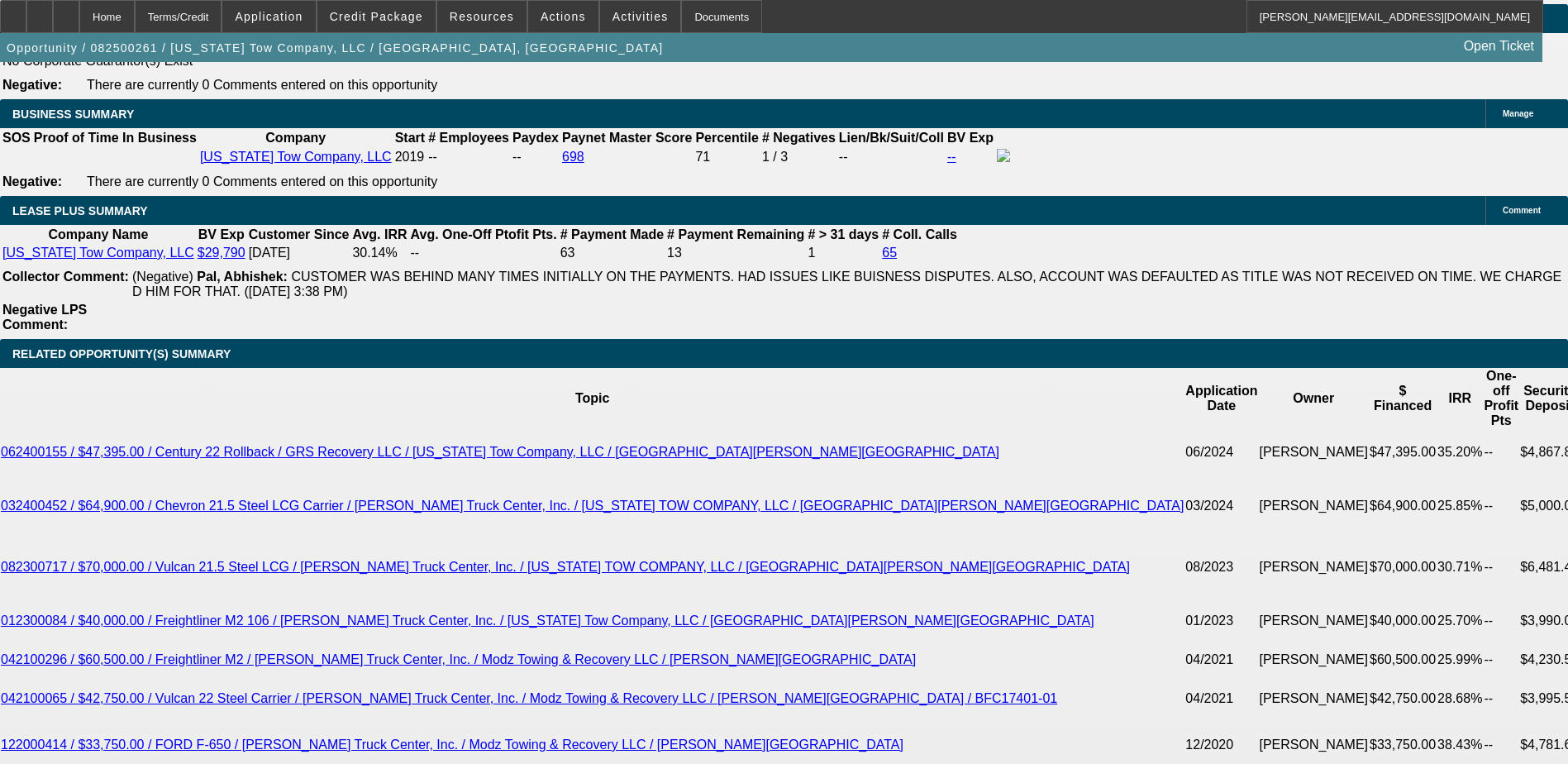
select select "0"
select select "6"
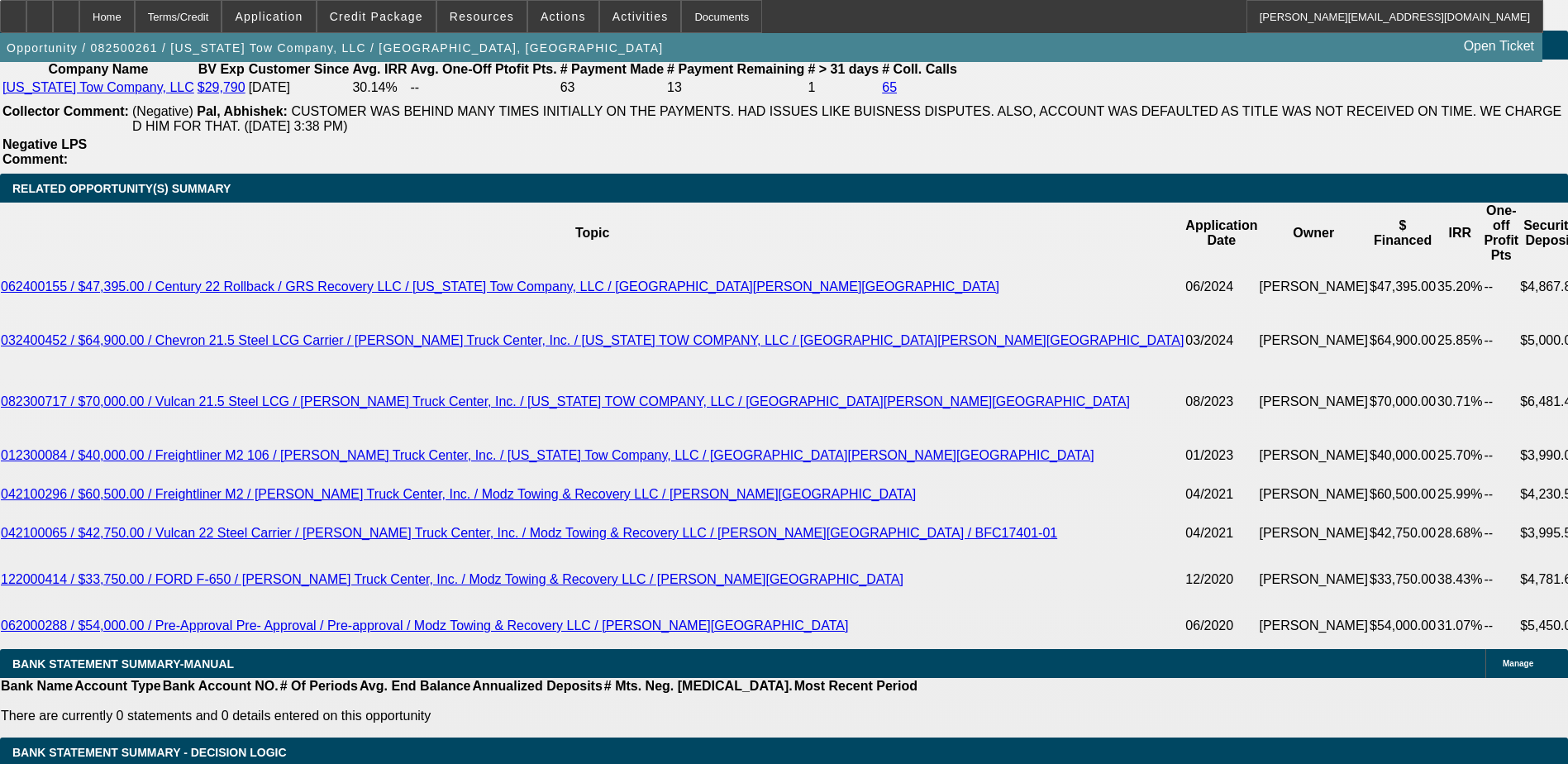
scroll to position [2563, 0]
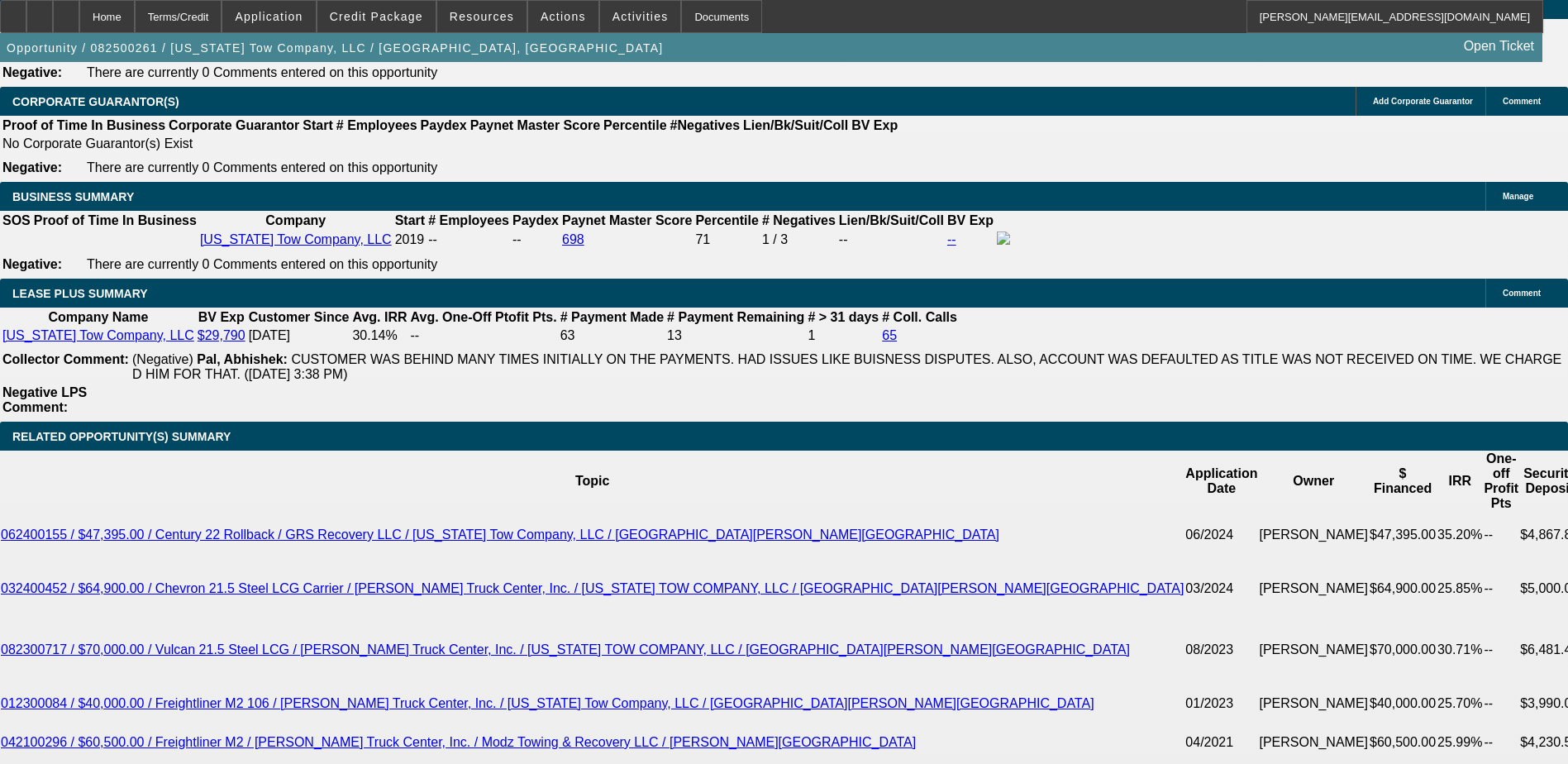
select select "0"
select select "2"
select select "0"
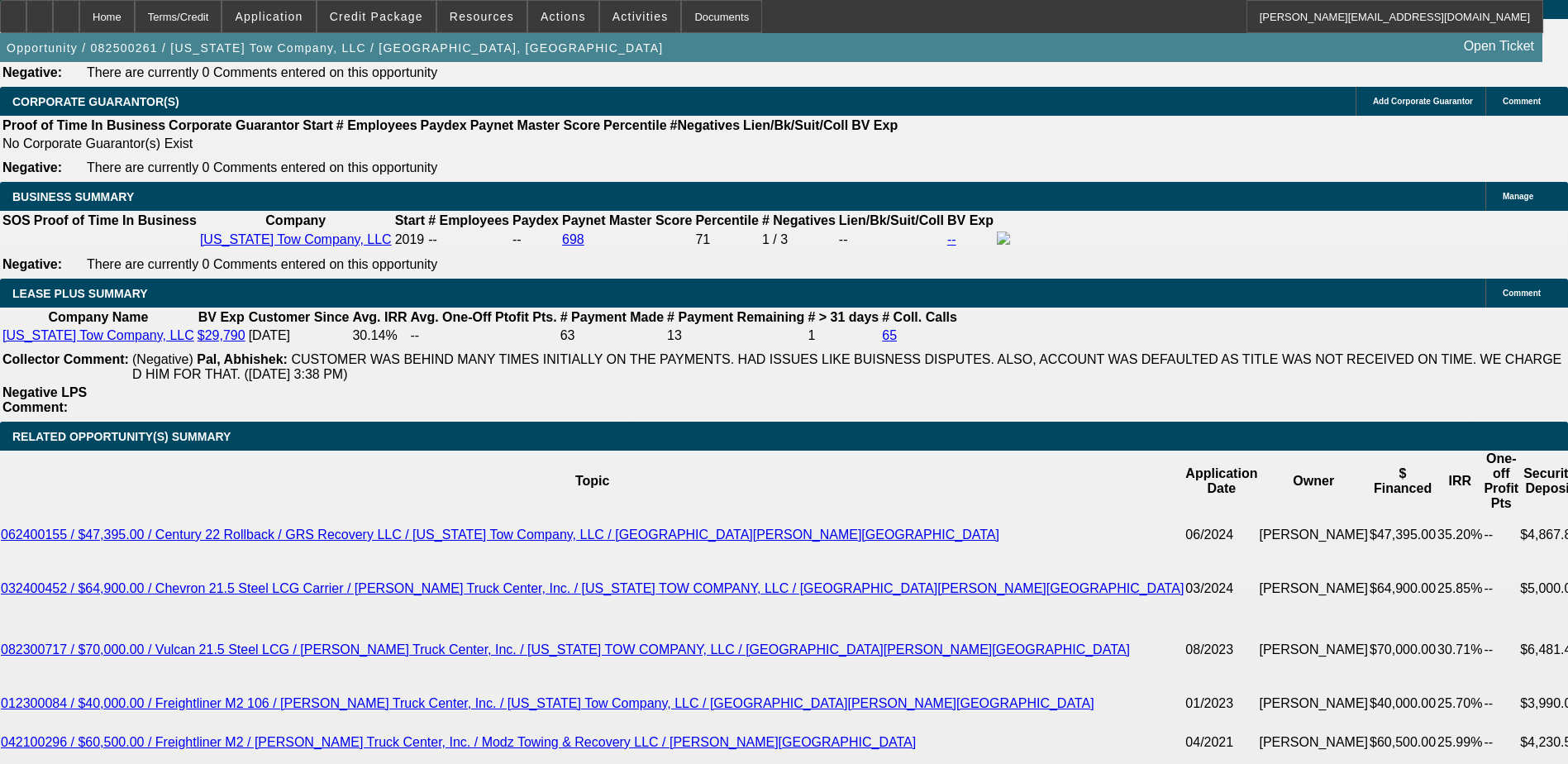
select select "6"
select select "0"
select select "2"
select select "0"
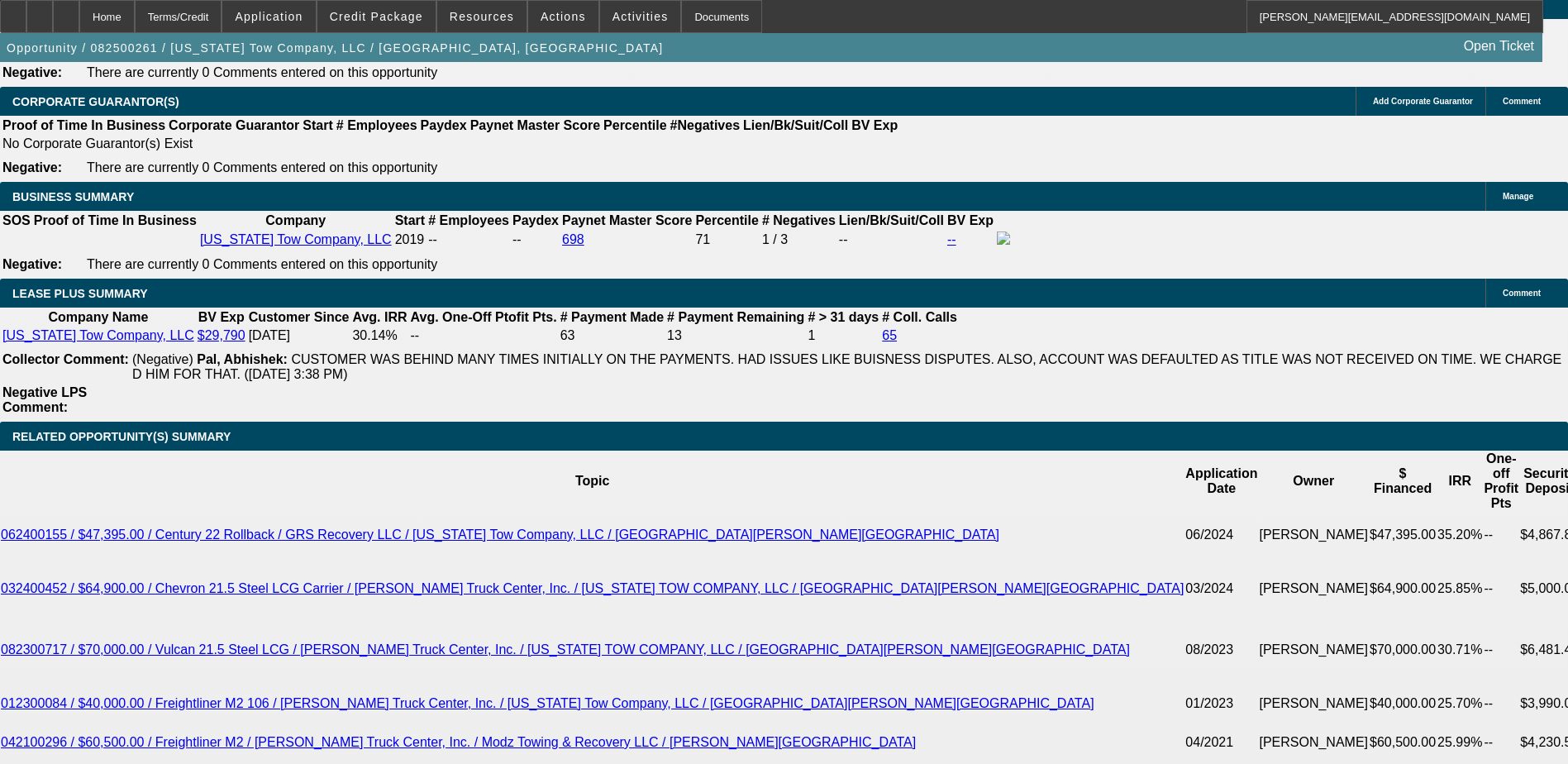
select select "6"
select select "0"
select select "2"
select select "0"
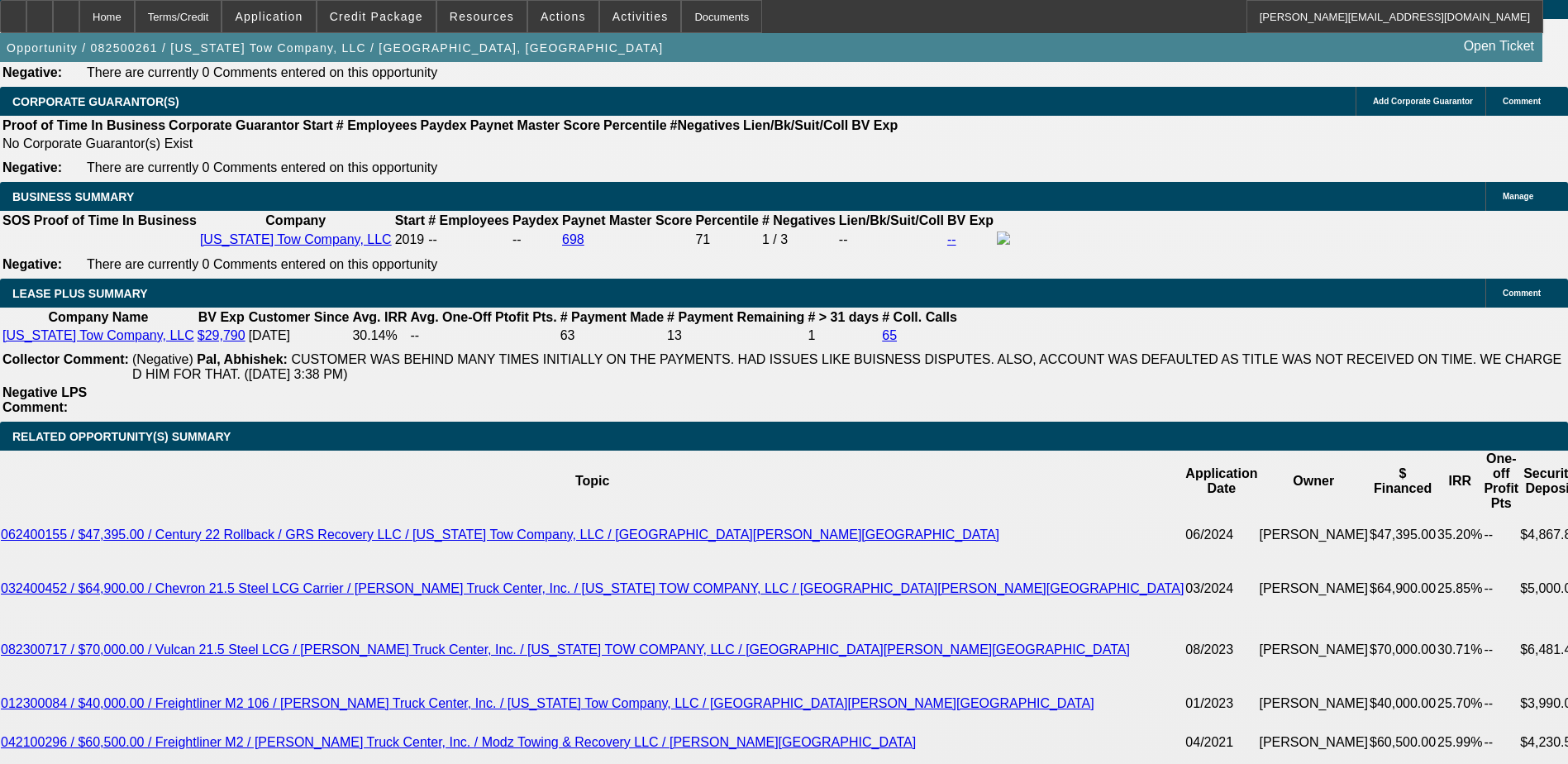
select select "6"
select select "0"
select select "2"
select select "0"
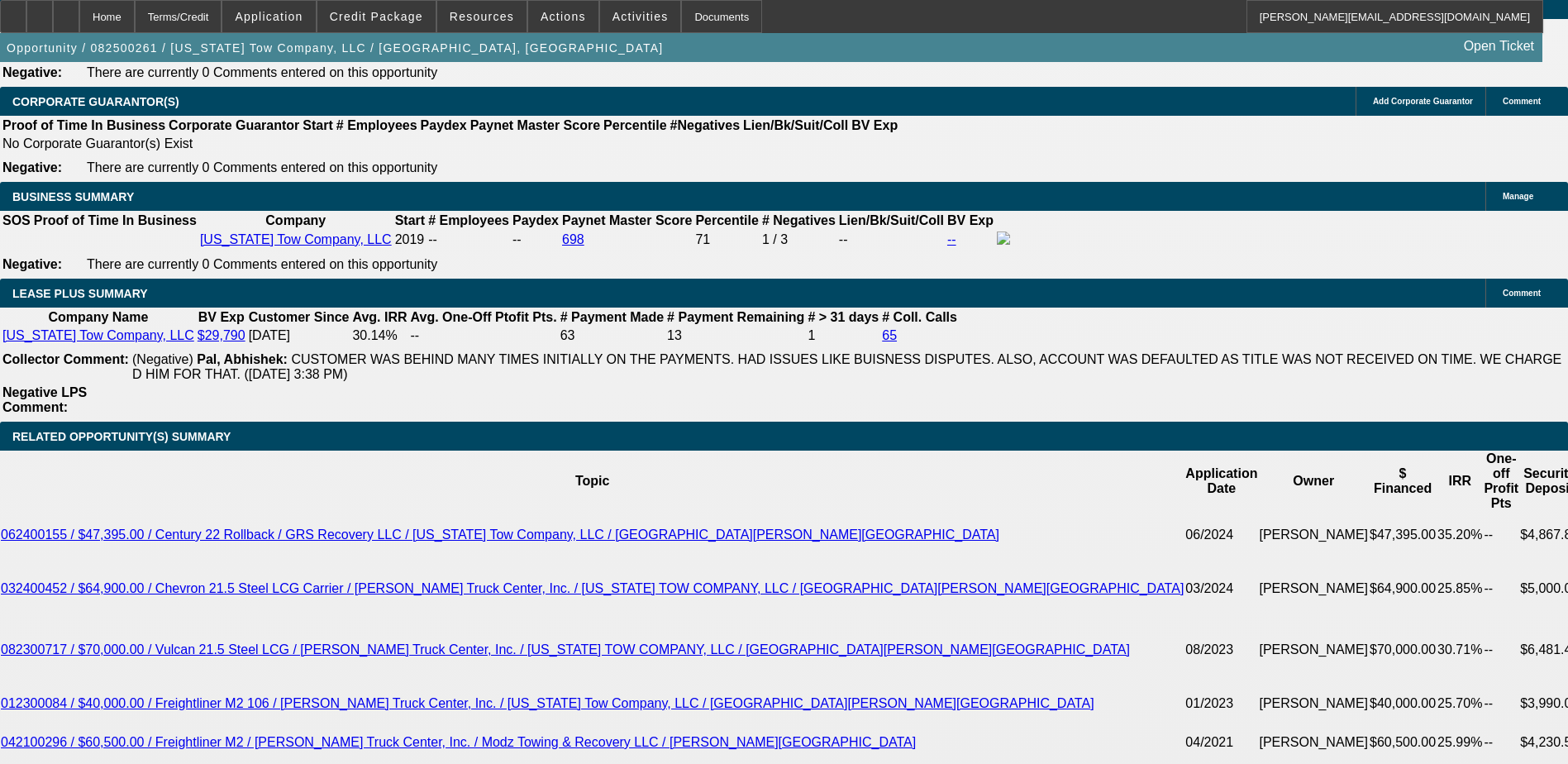
select select "6"
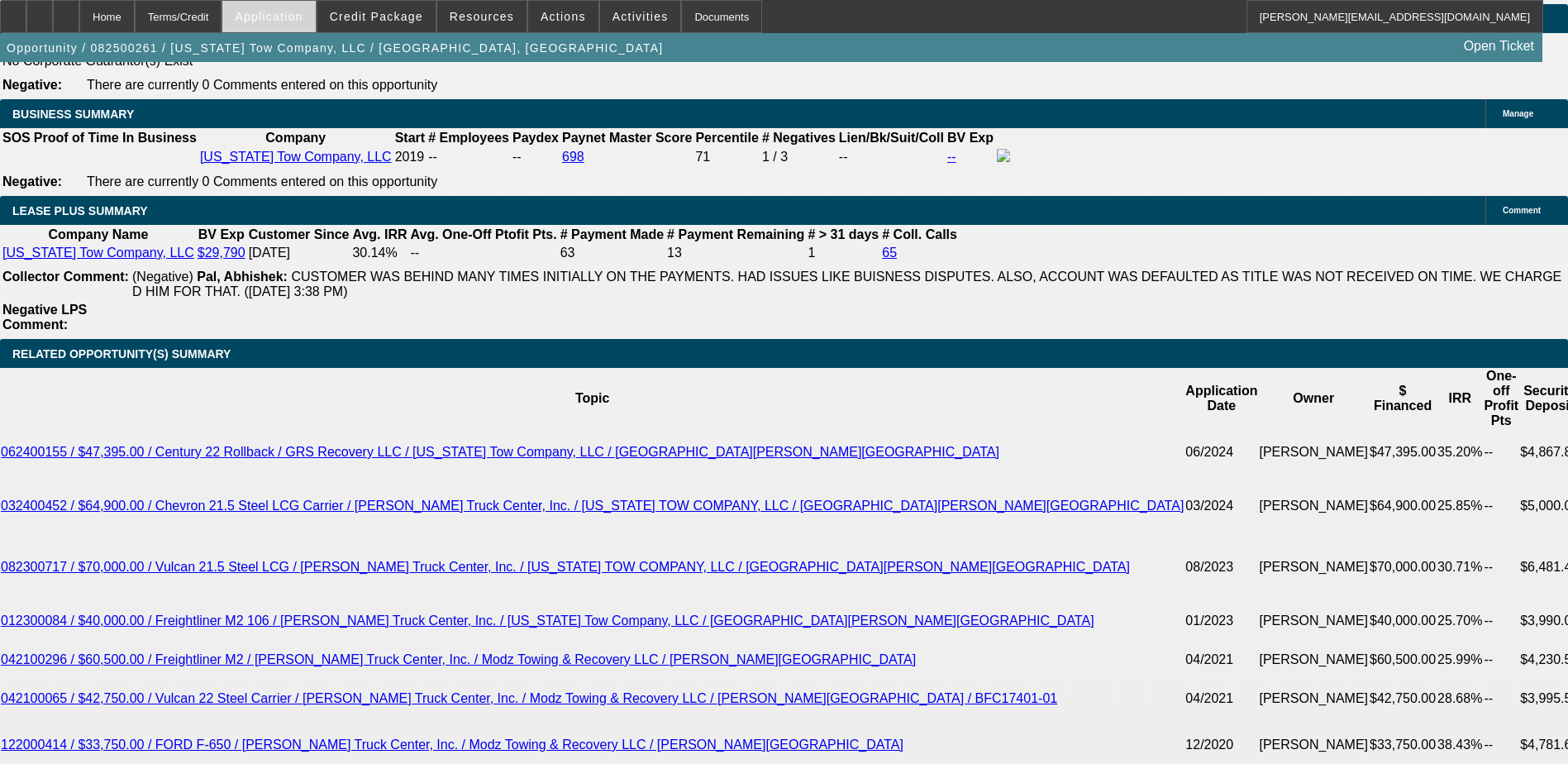
scroll to position [2480, 0]
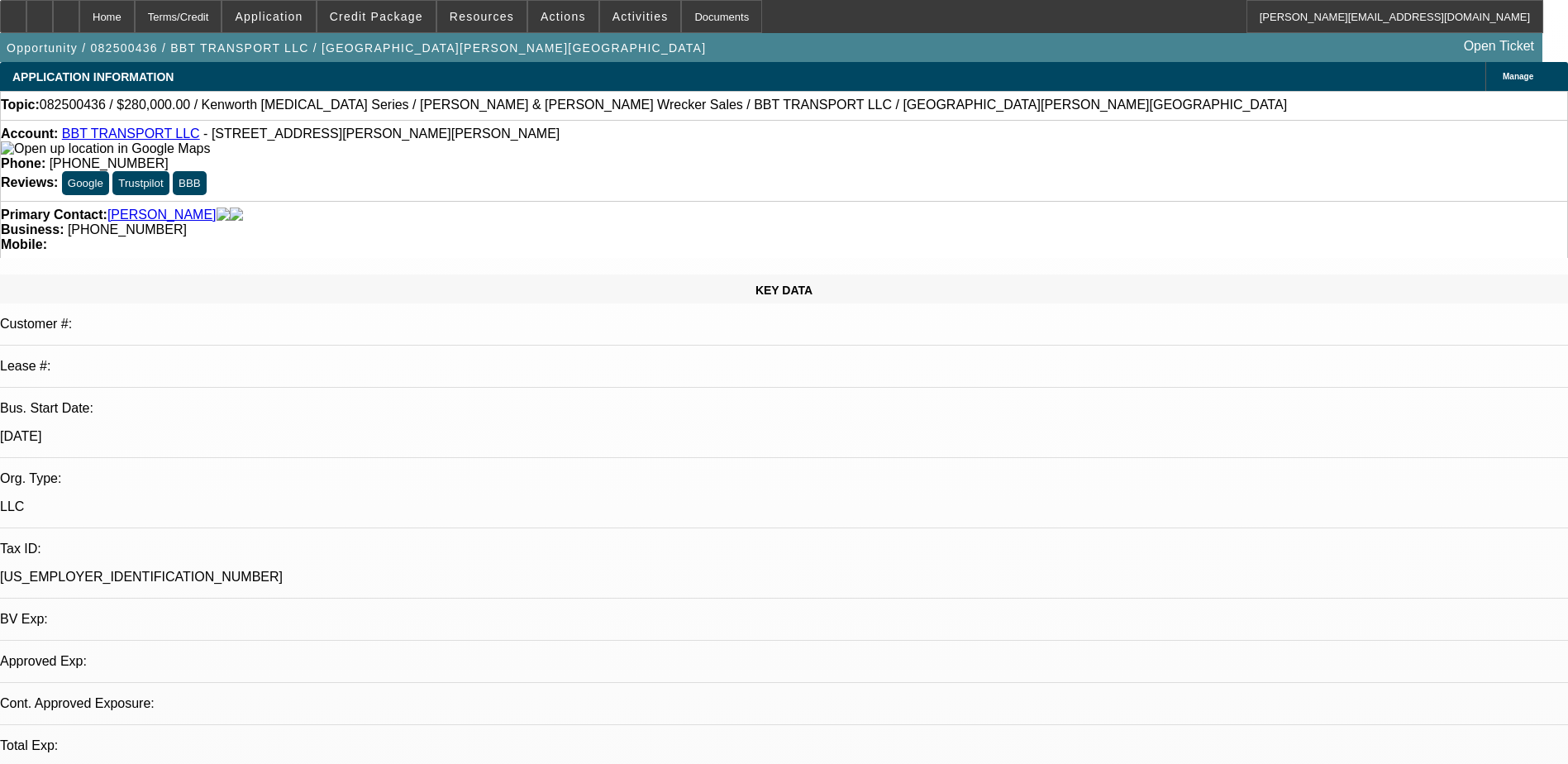
select select "0"
select select "2"
select select "0"
select select "1"
select select "2"
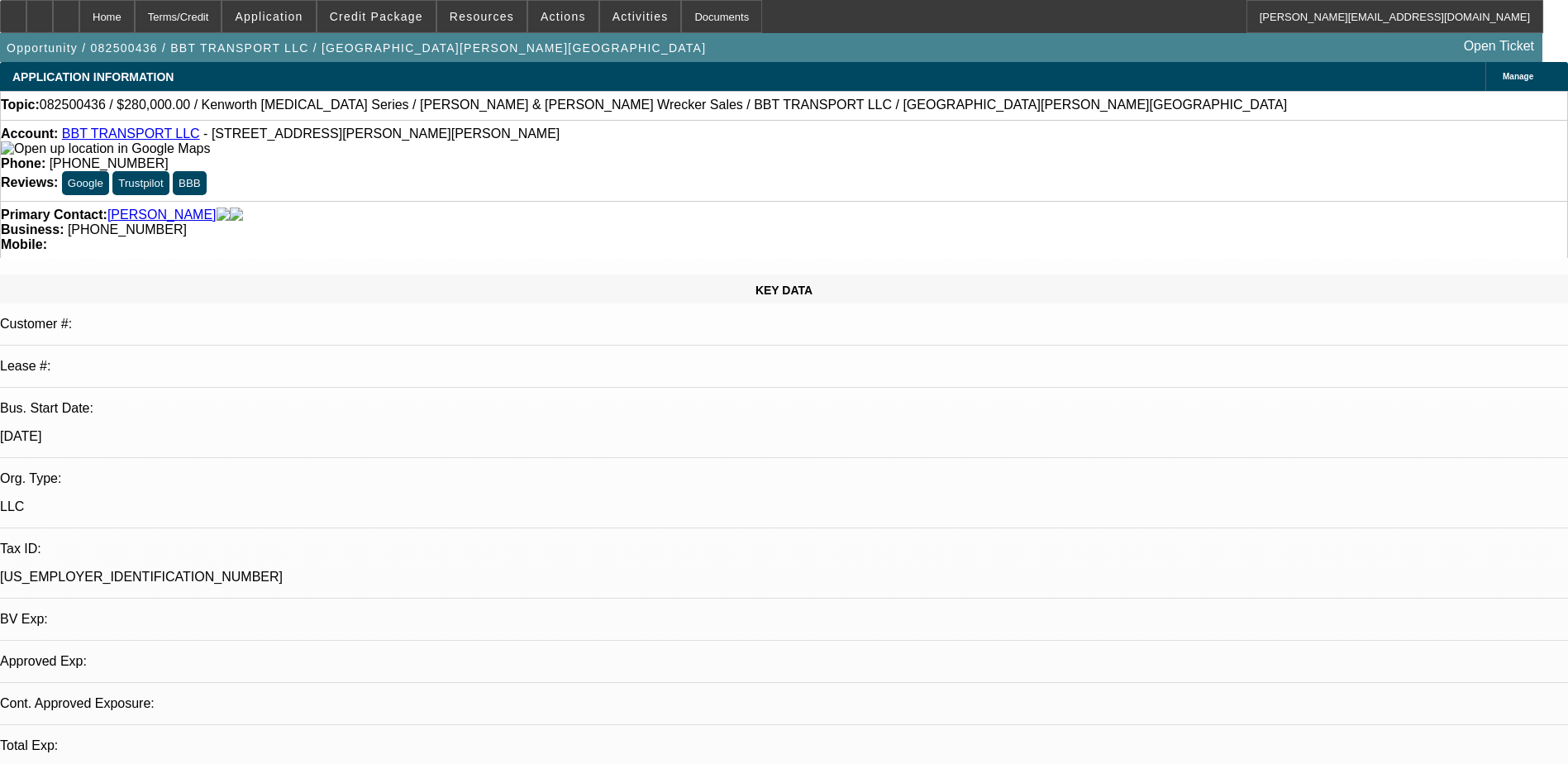
select select "6"
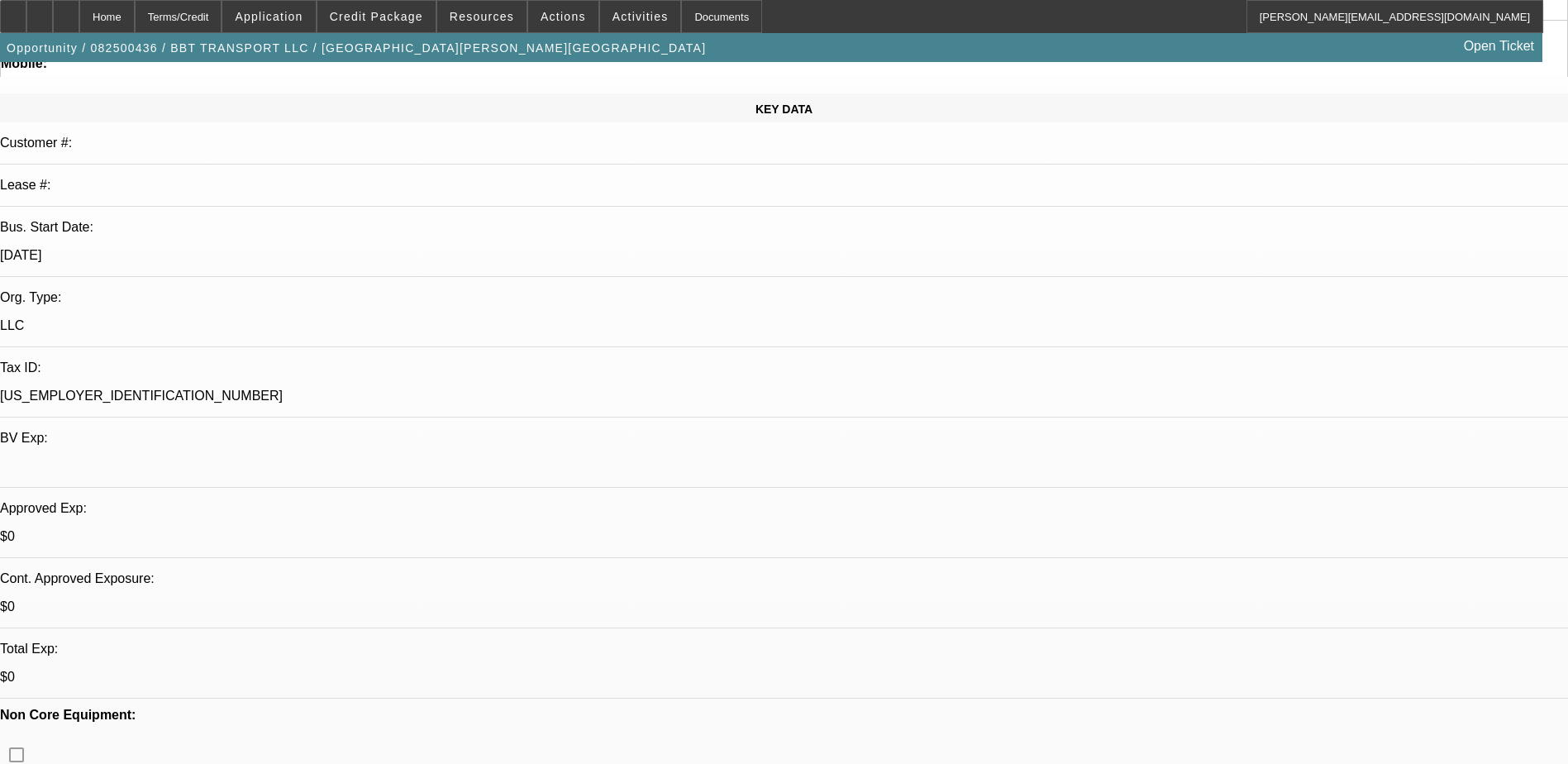
scroll to position [496, 0]
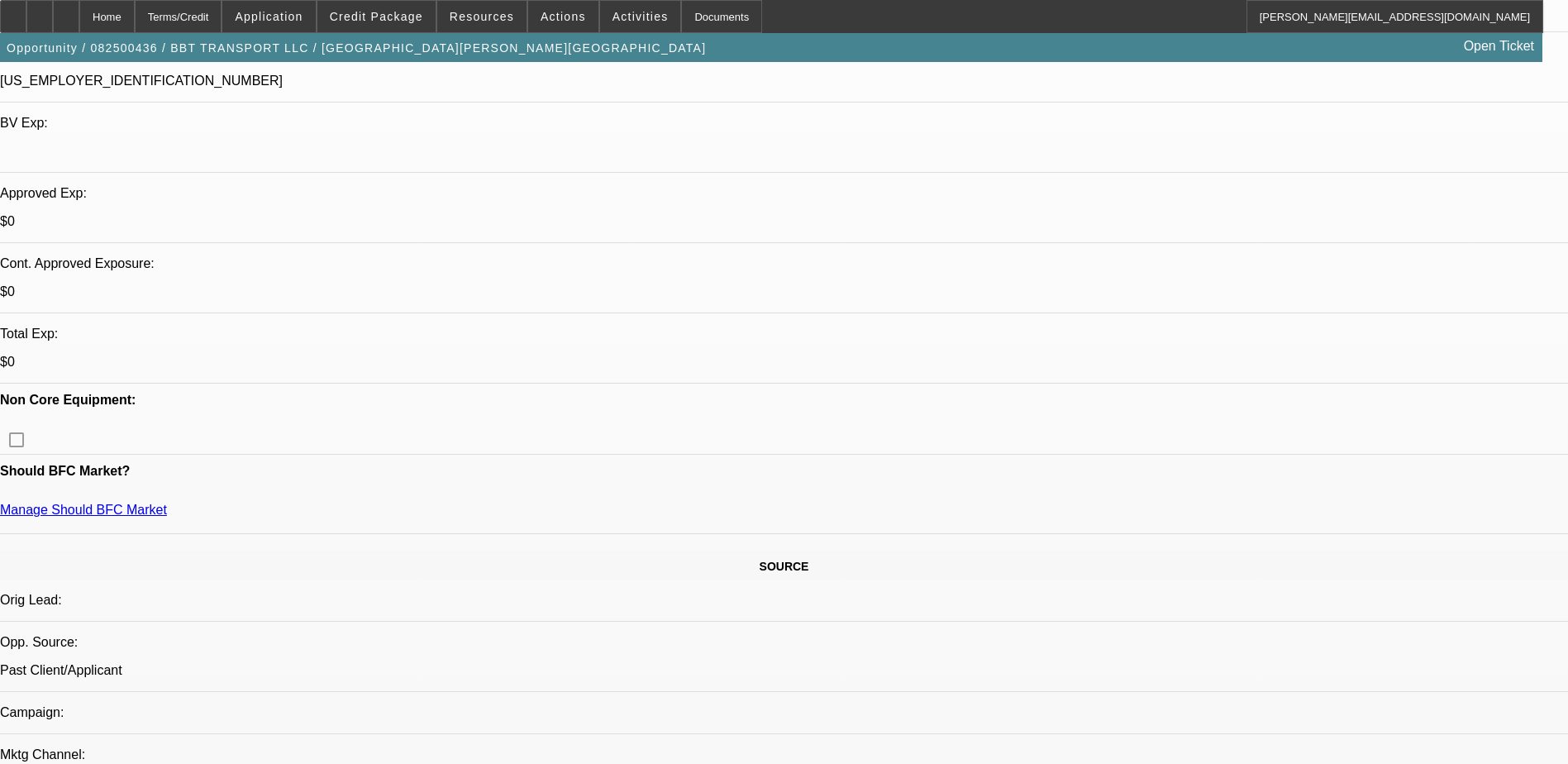
scroll to position [248, 0]
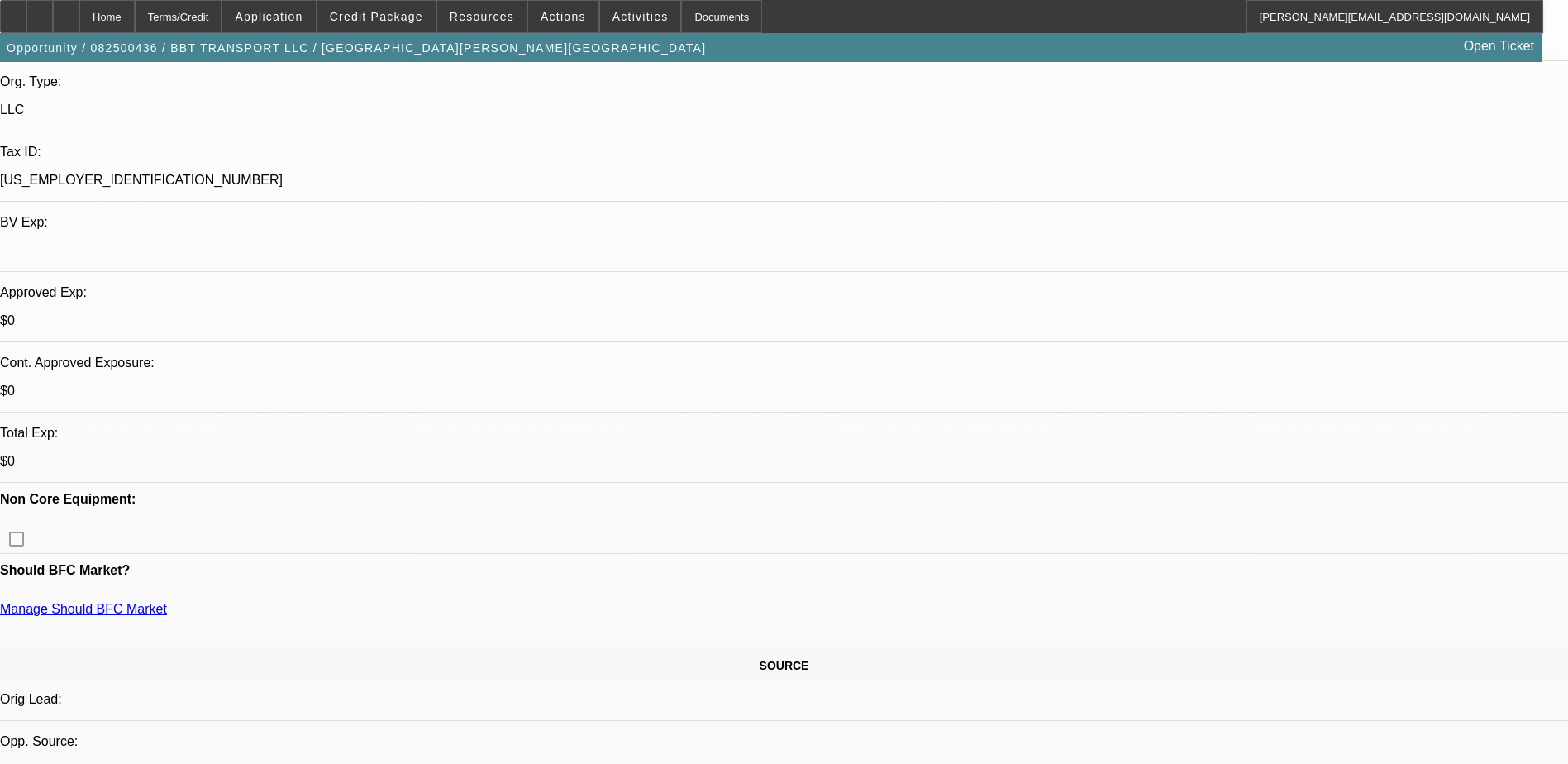
scroll to position [248, 0]
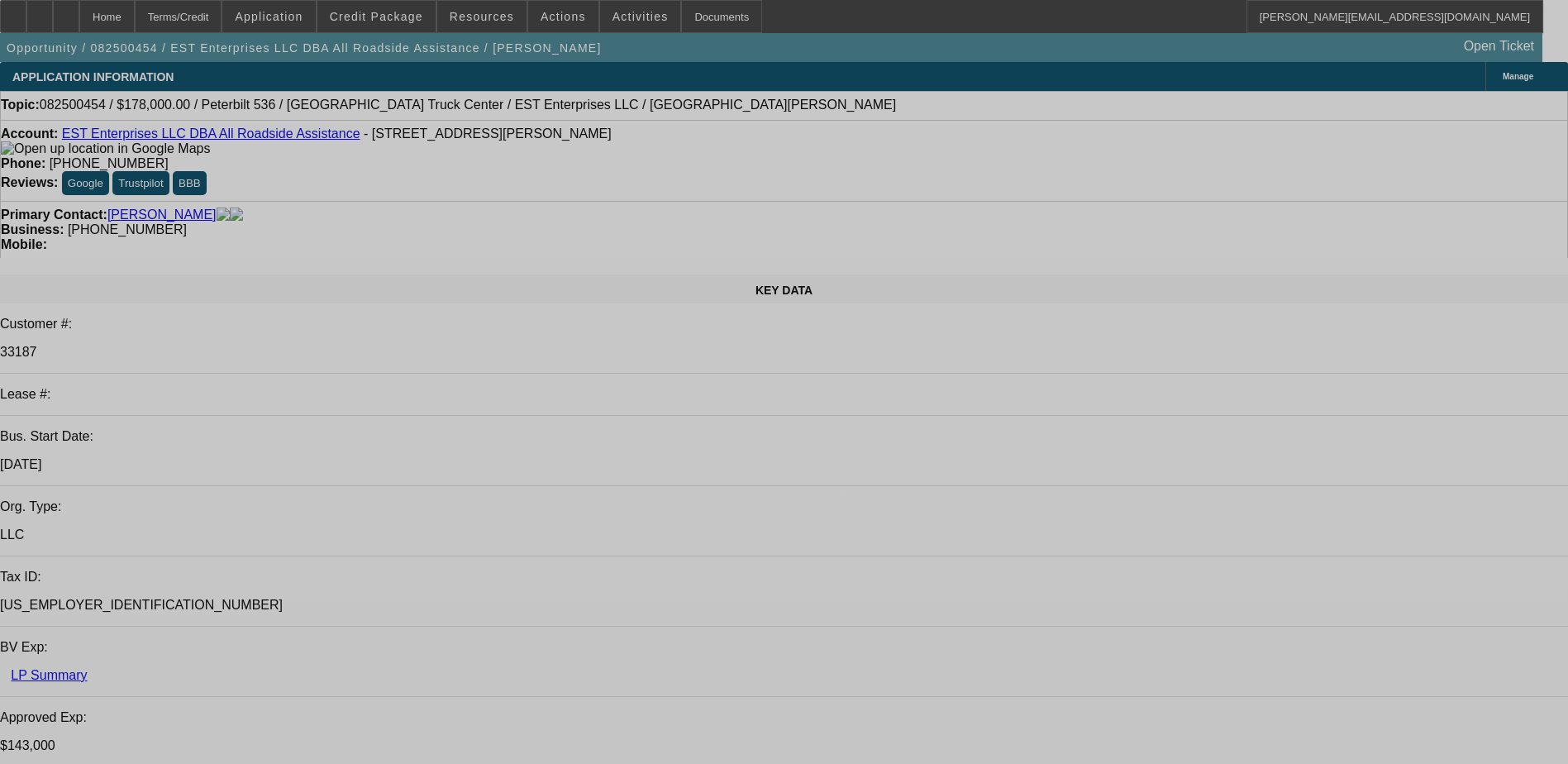
select select "0"
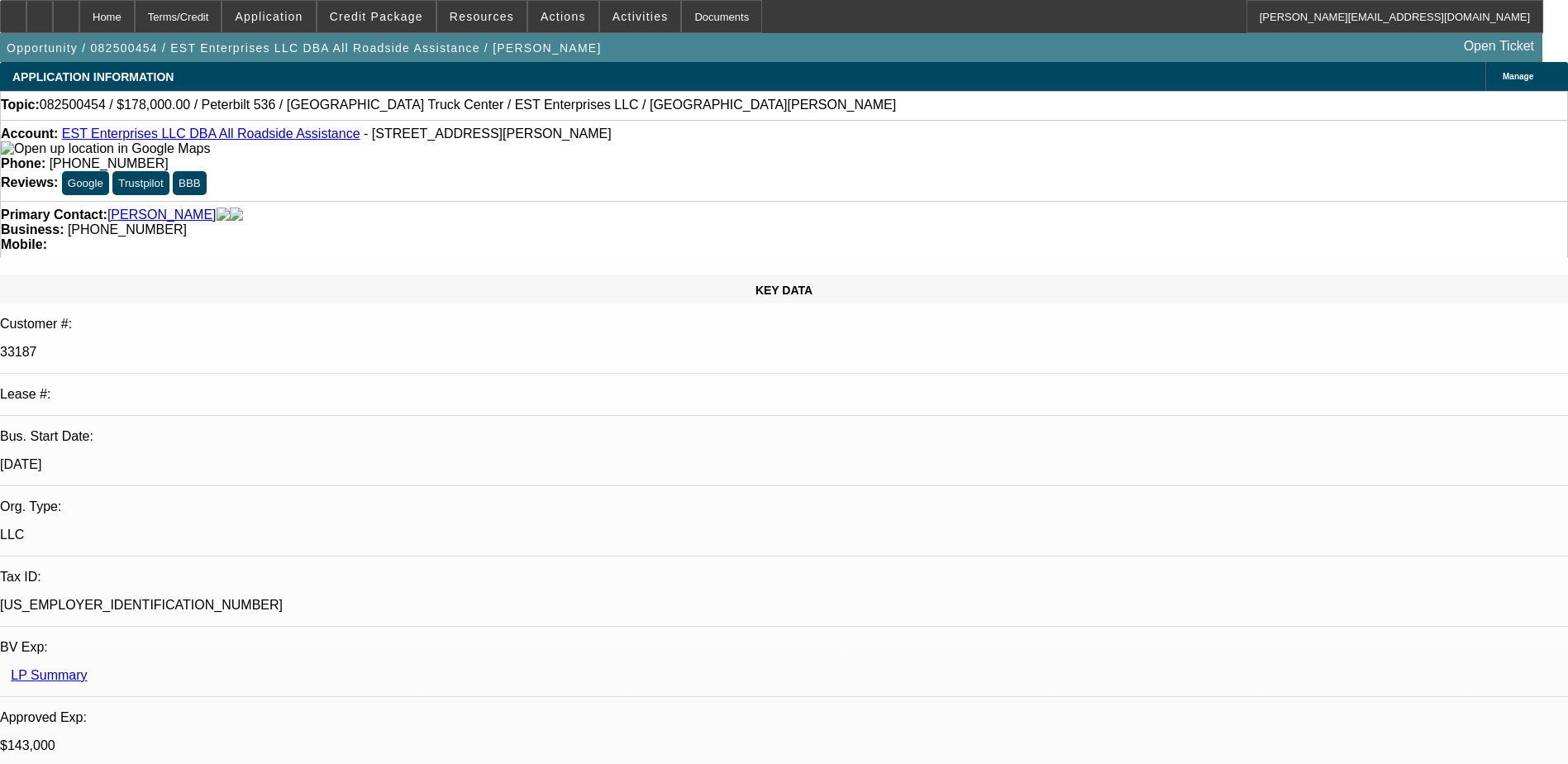
select select "0"
select select "2"
select select "0"
select select "2"
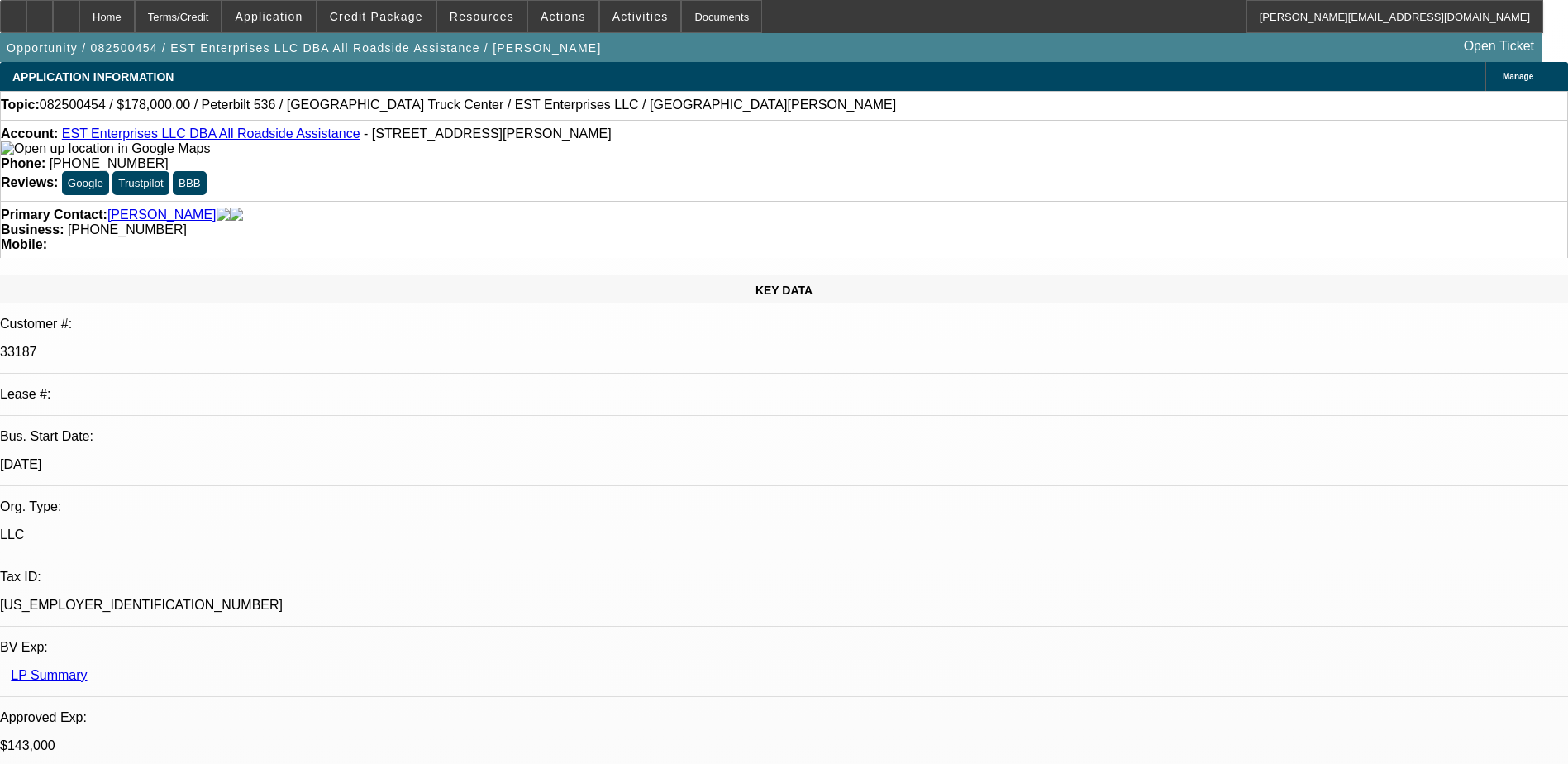
select select "0.1"
select select "2"
select select "0.1"
select select "1"
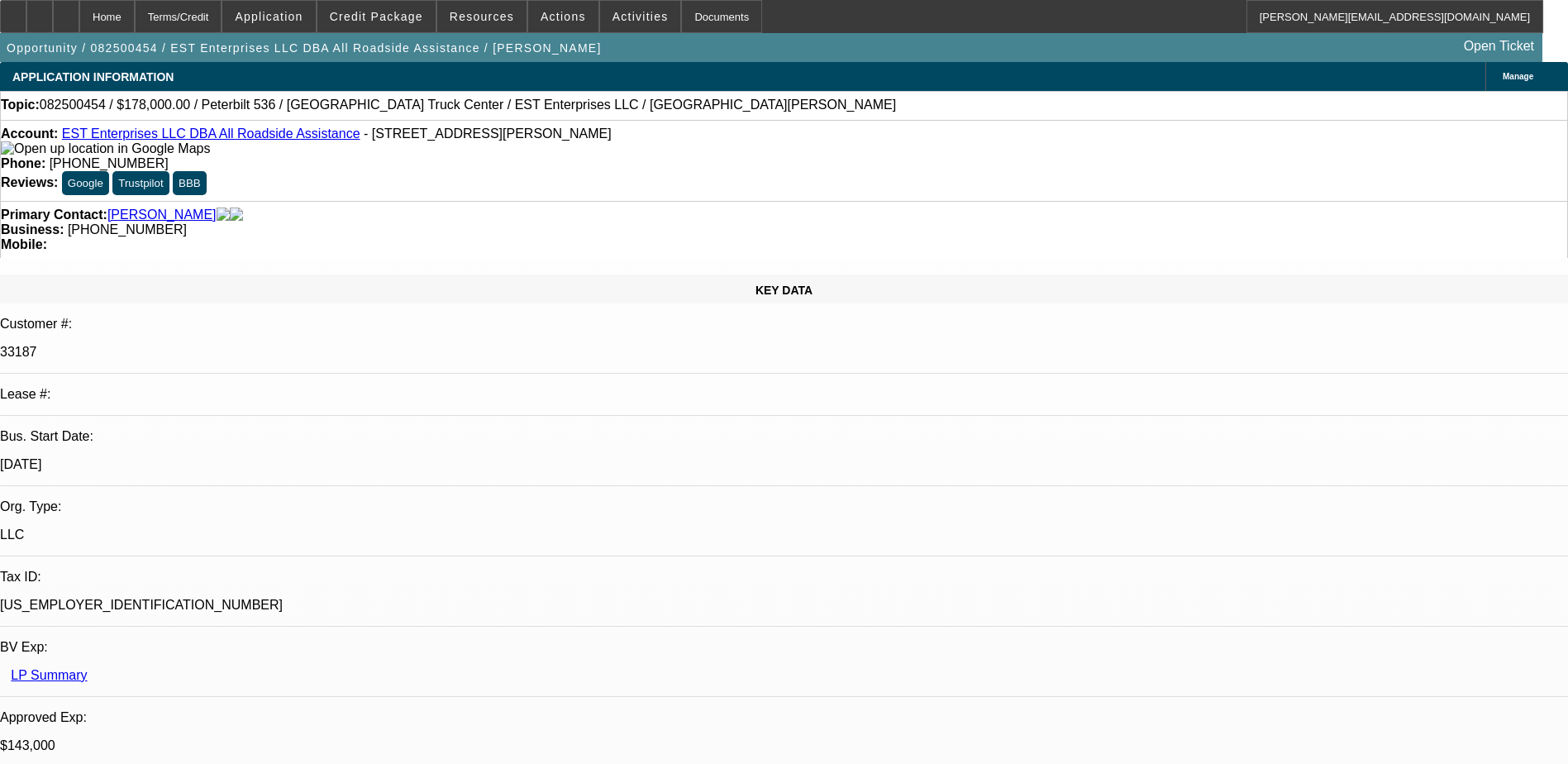
select select "2"
select select "6"
select select "1"
select select "2"
select select "6"
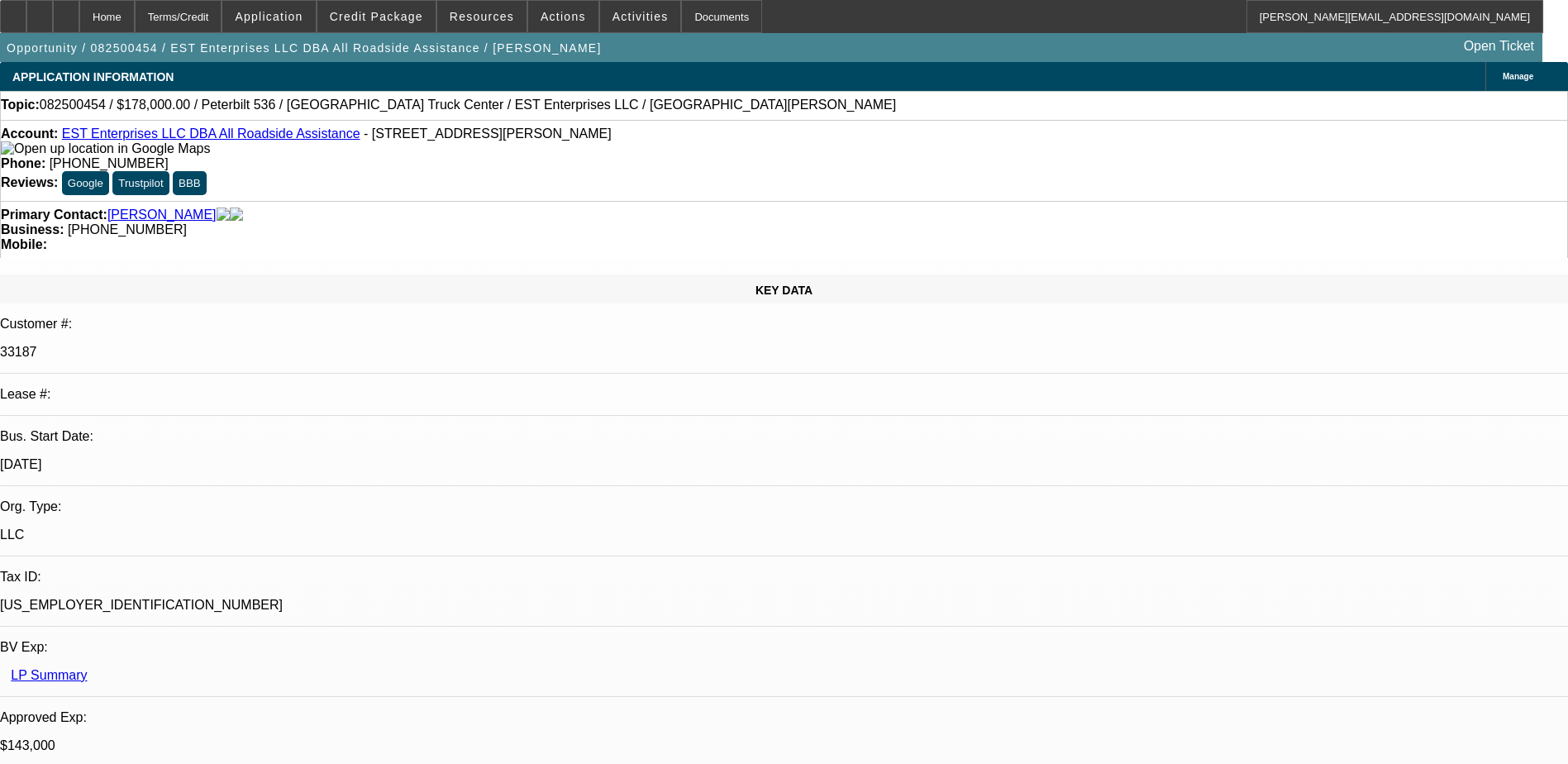
select select "1"
select select "2"
select select "4"
select select "1"
select select "2"
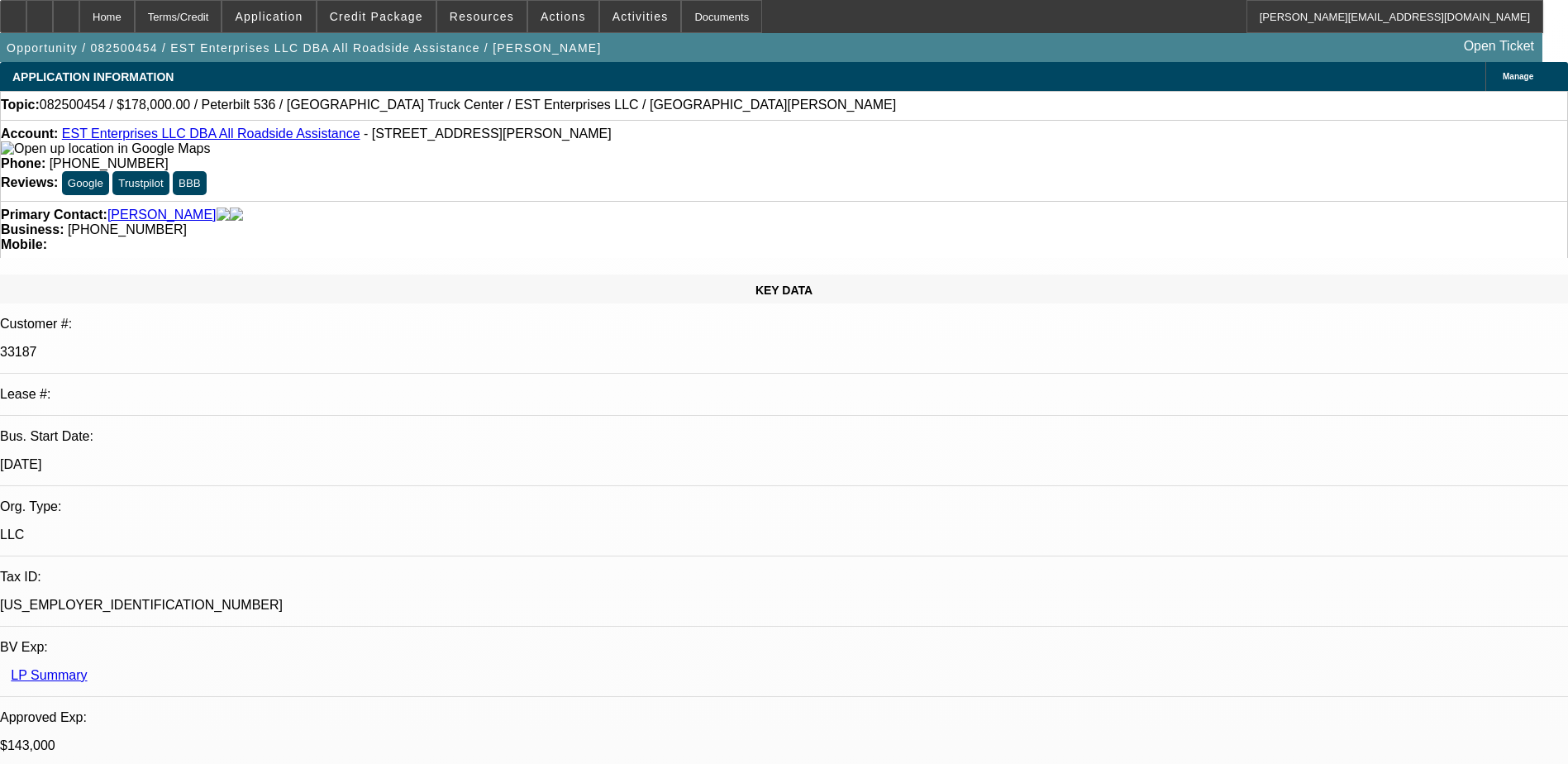
select select "4"
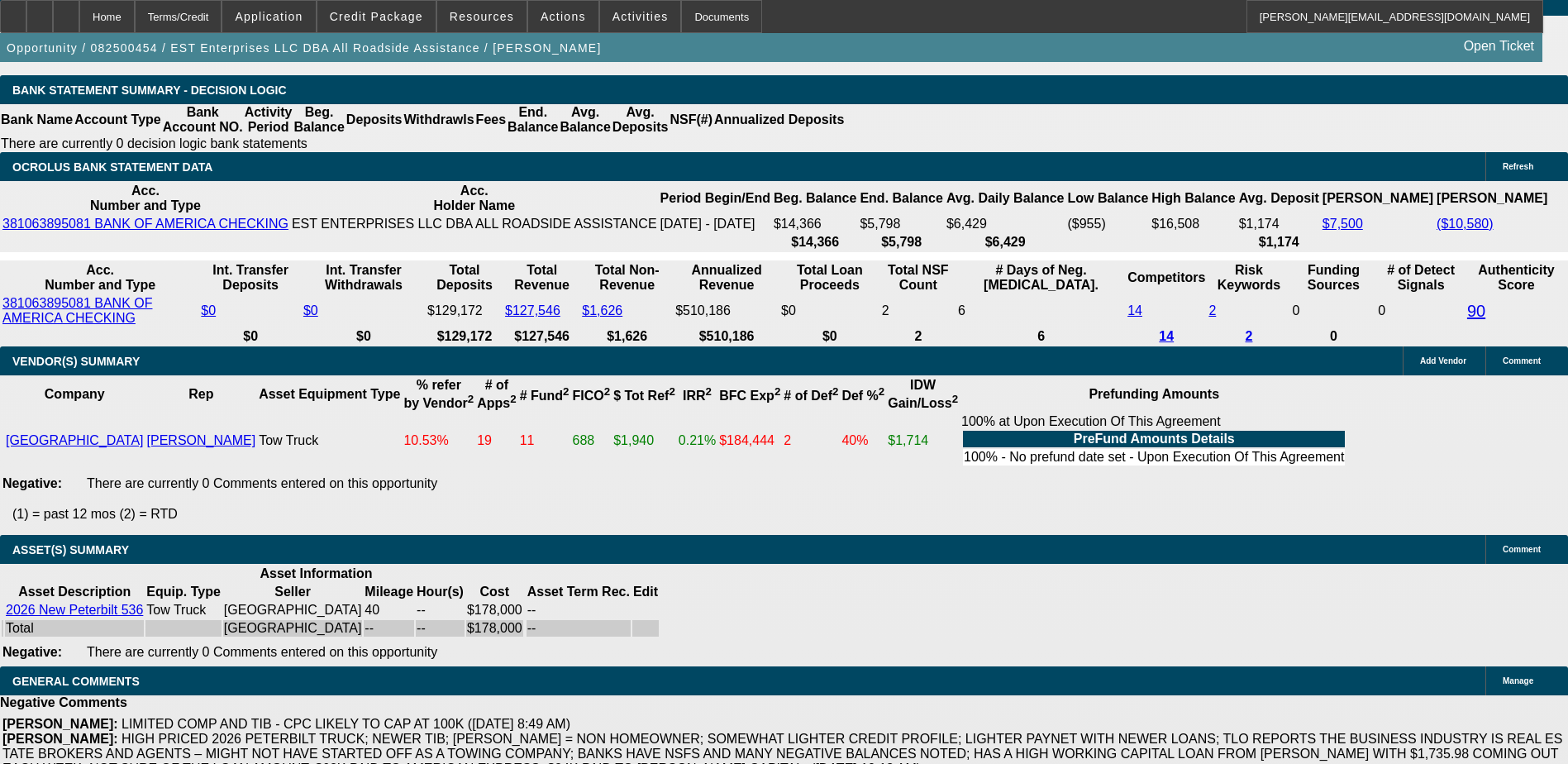
scroll to position [3243, 0]
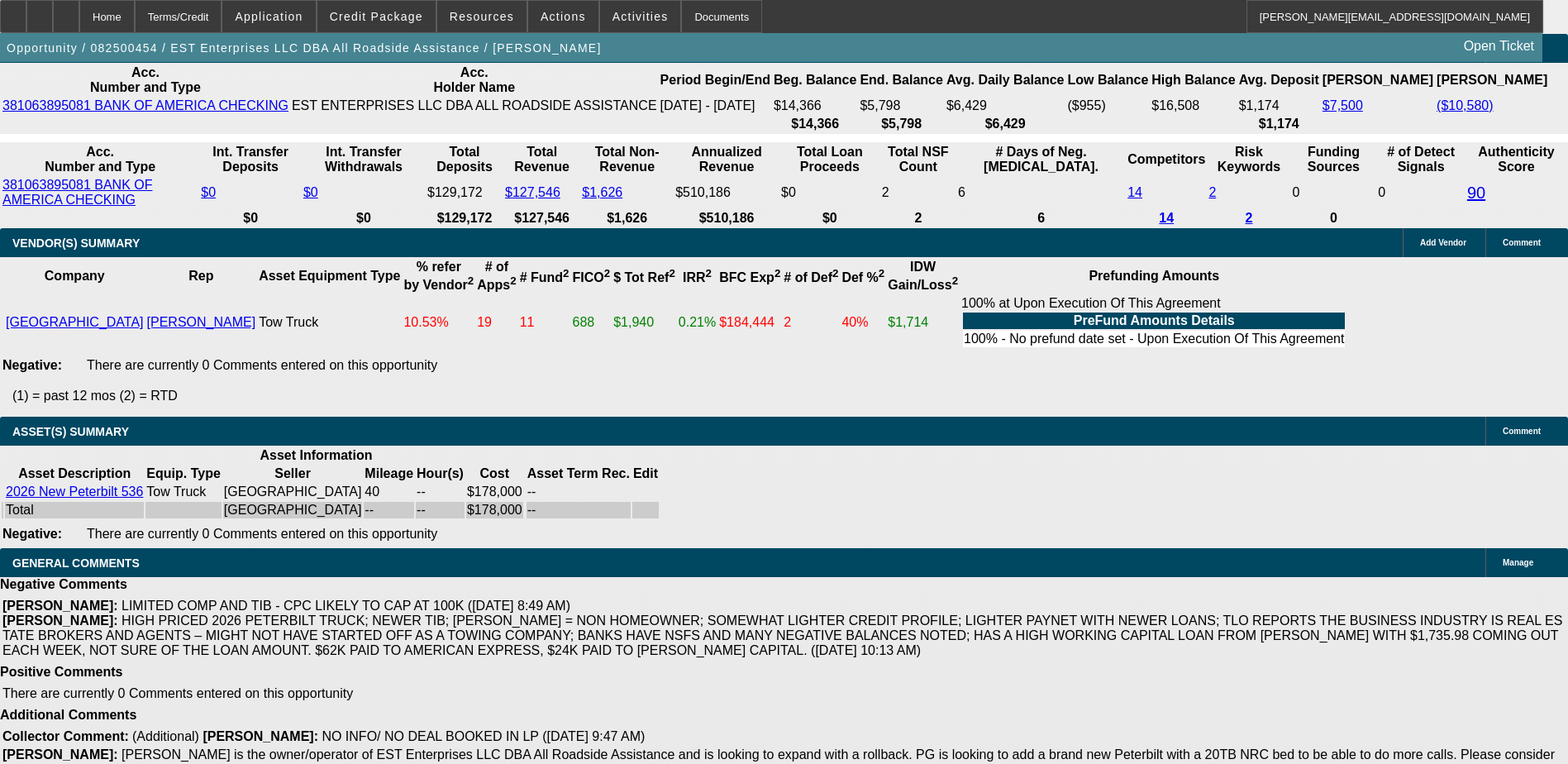
scroll to position [0, 0]
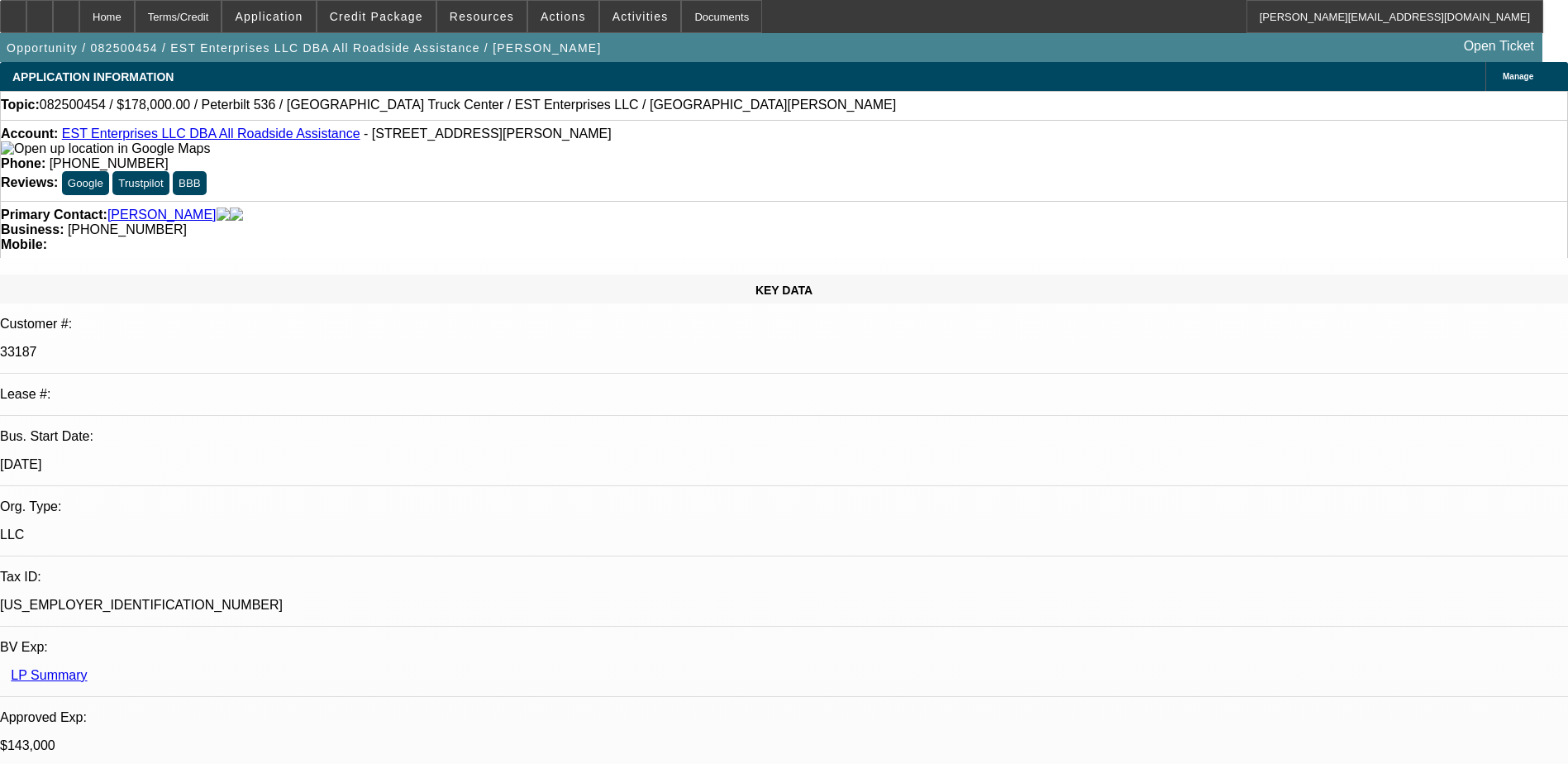
scroll to position [487, 0]
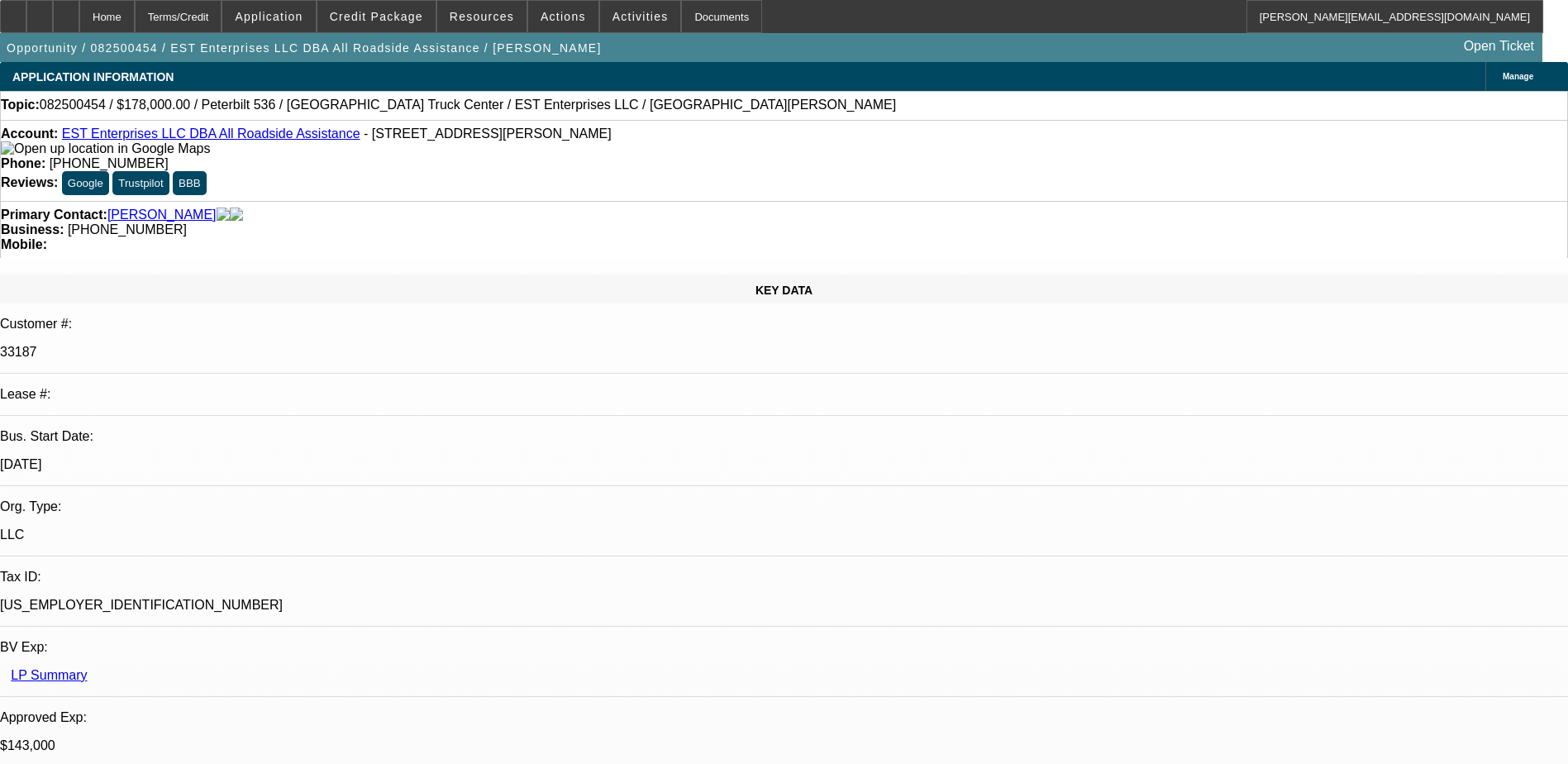
scroll to position [405, 0]
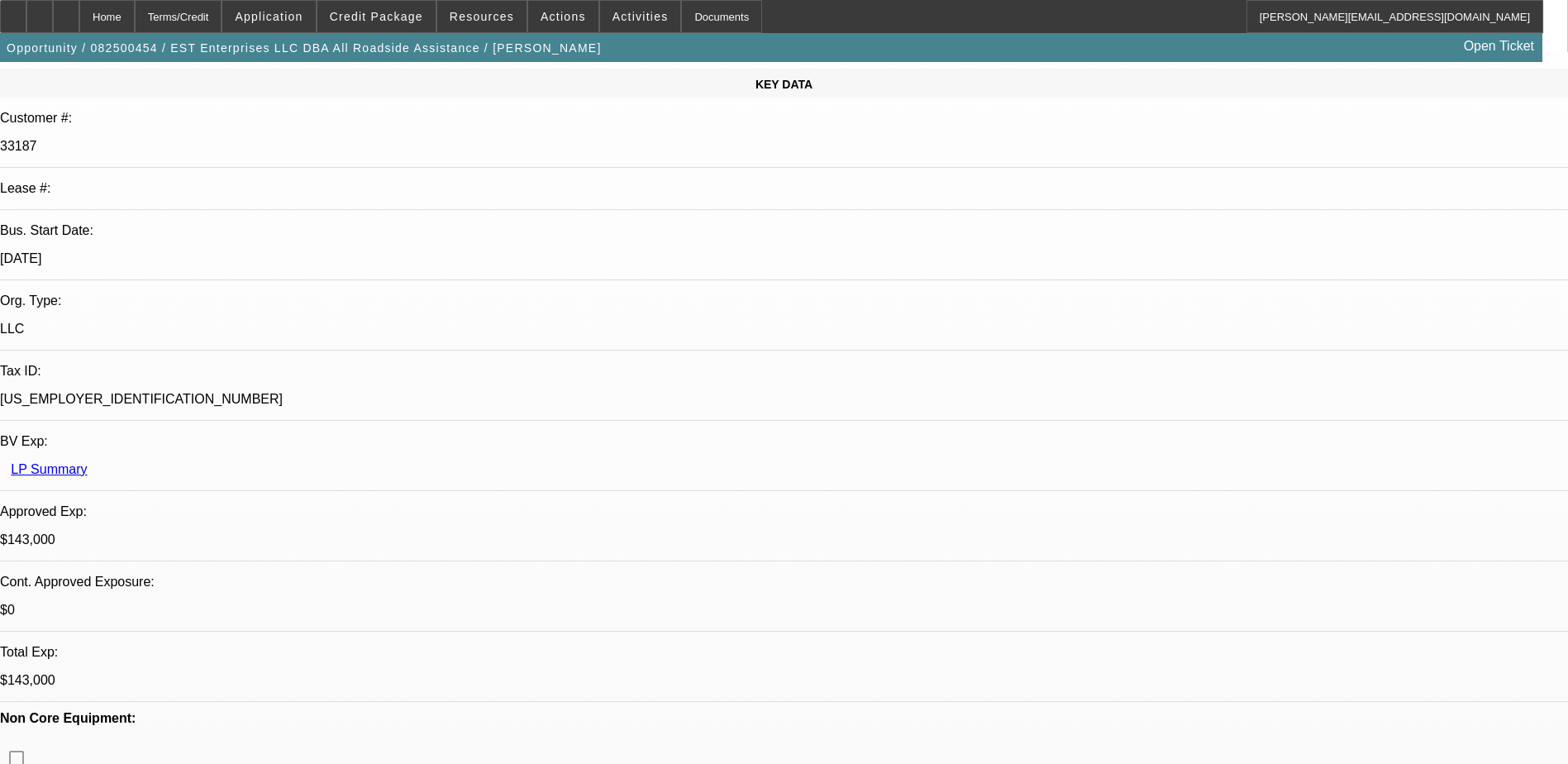
scroll to position [0, 0]
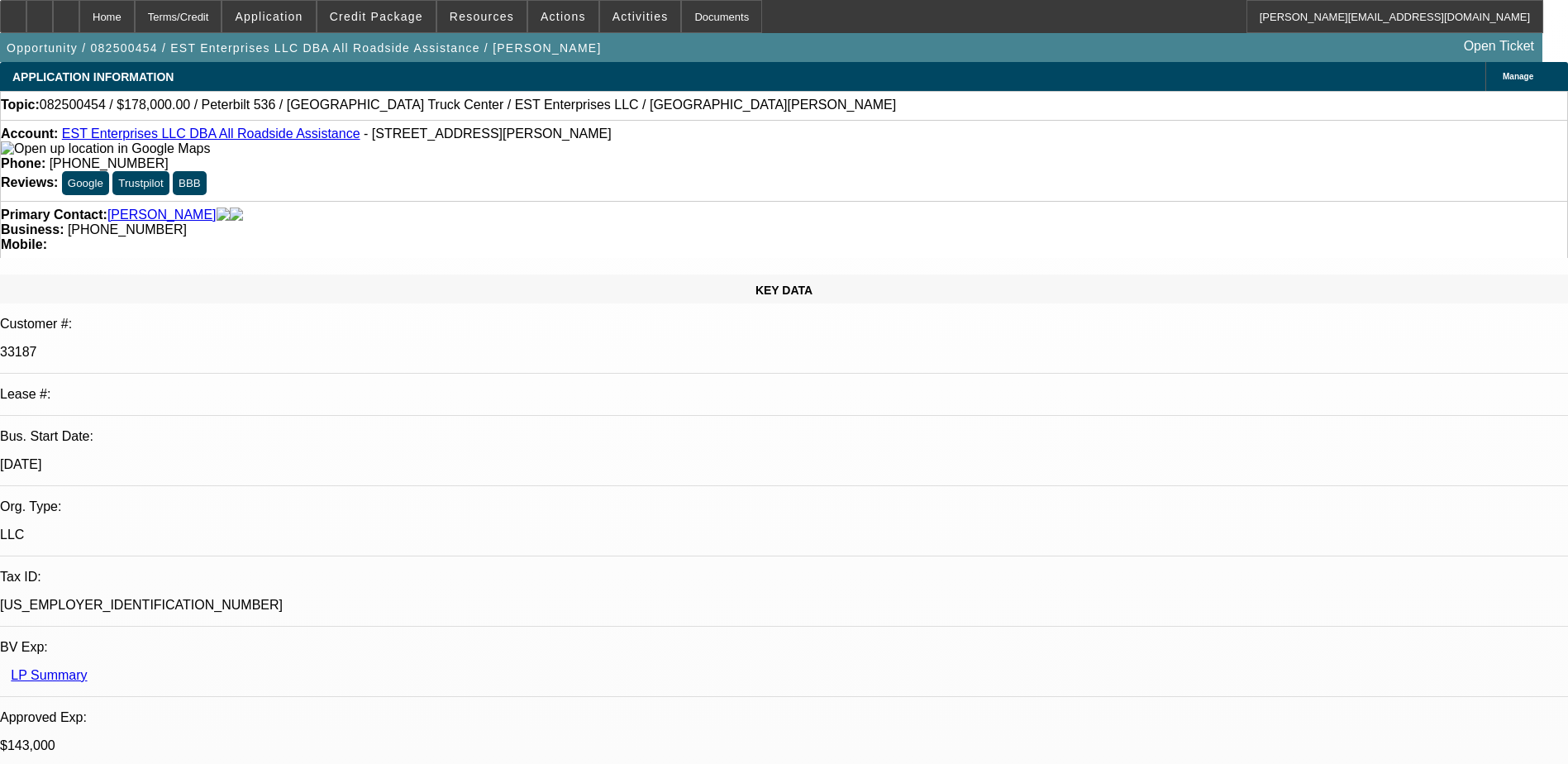
click at [361, 208] on div "Primary Contact: Whilby, Elijah" at bounding box center [784, 214] width 1566 height 14
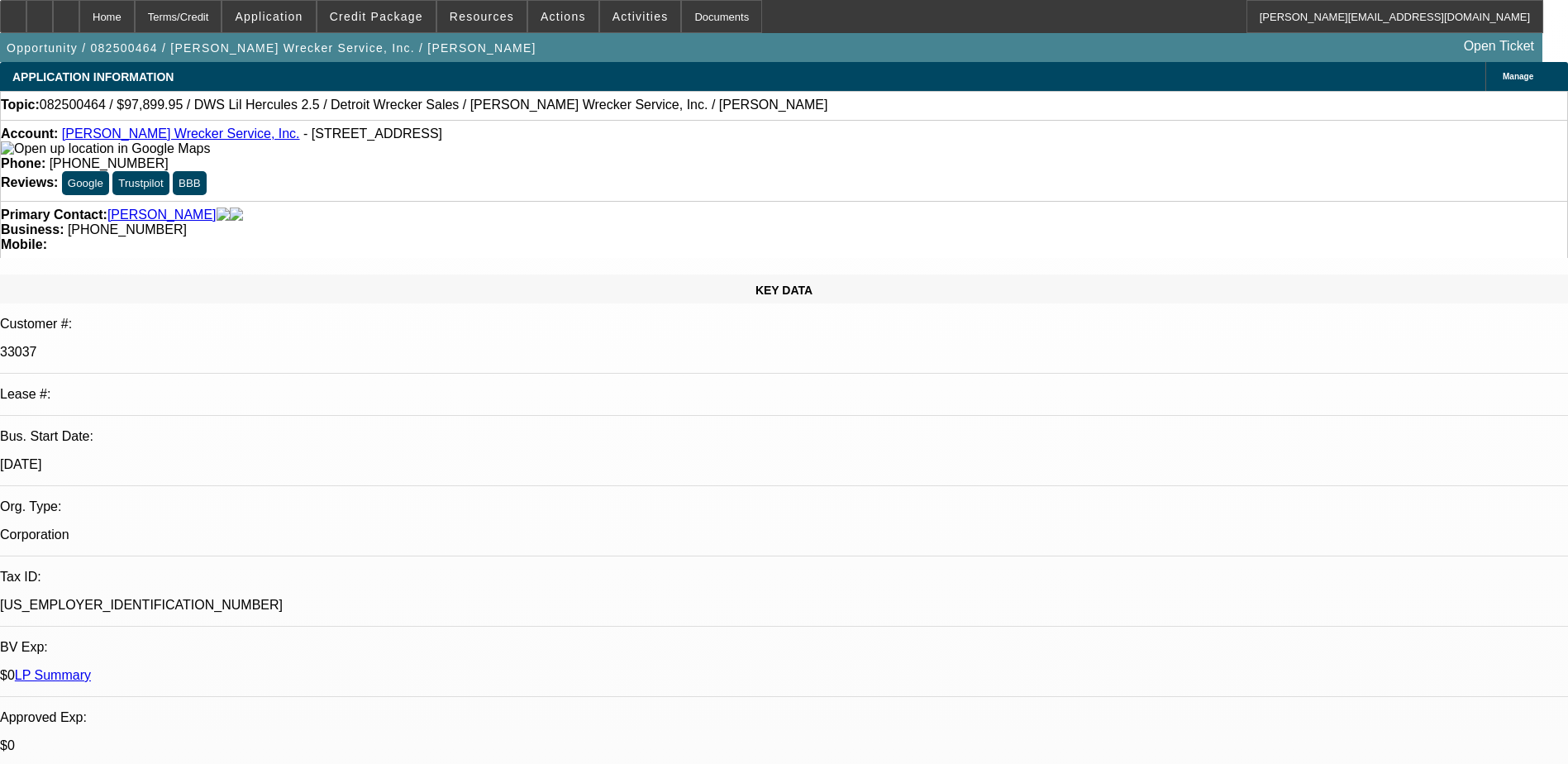
select select "0"
select select "2"
select select "0"
select select "2"
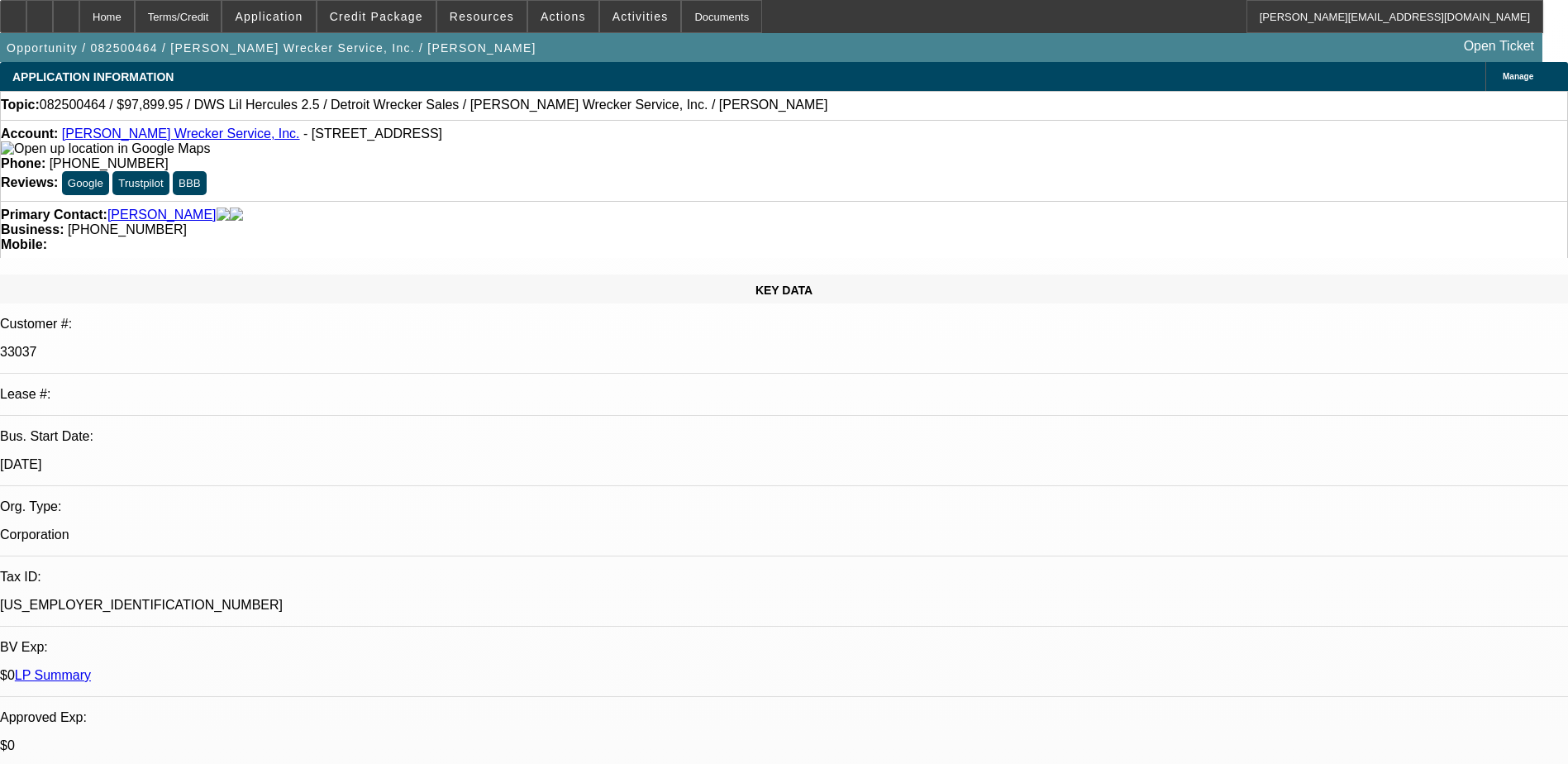
select select "0"
select select "2"
select select "0"
select select "1"
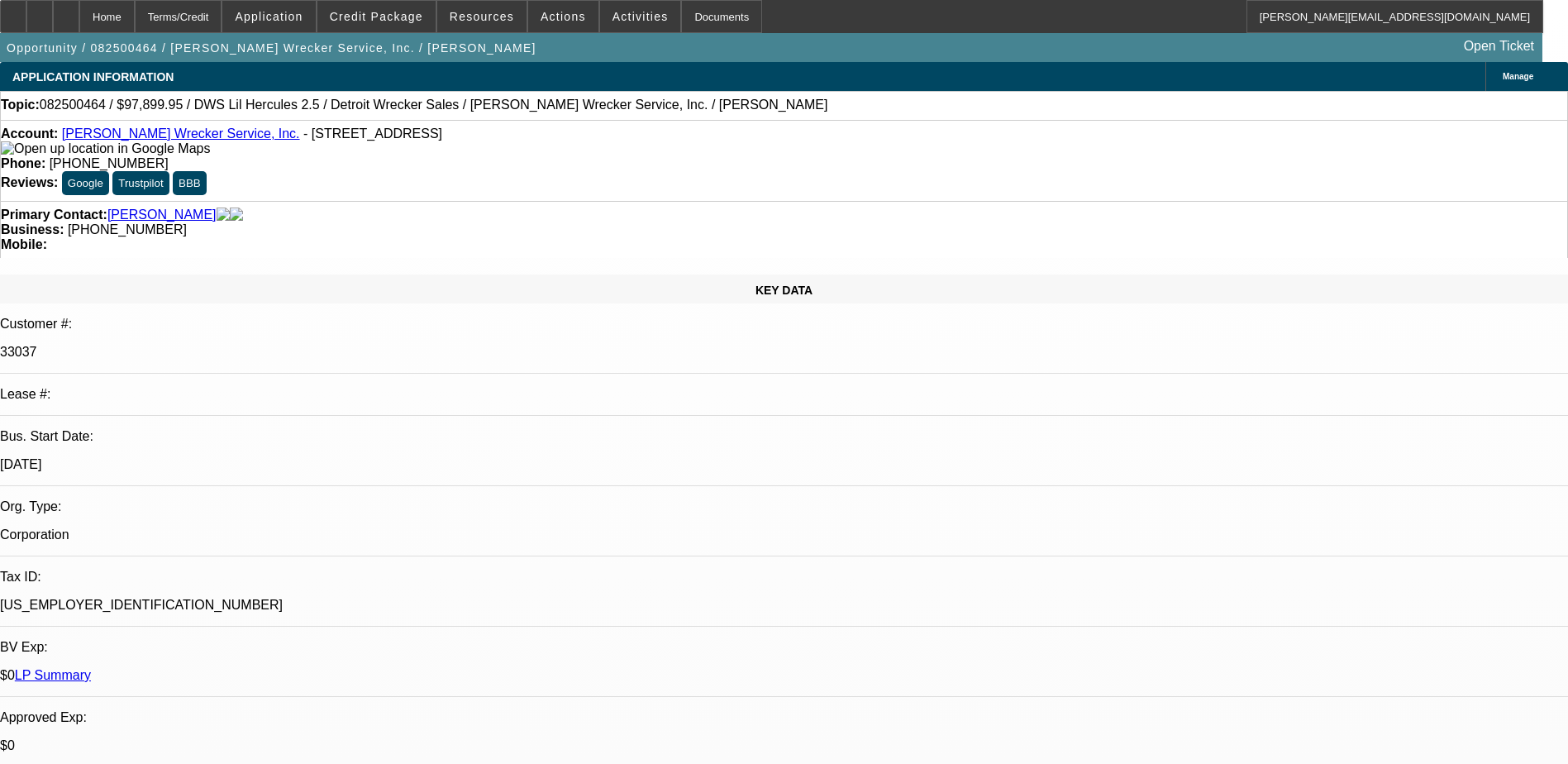
select select "2"
select select "6"
select select "1"
select select "2"
select select "6"
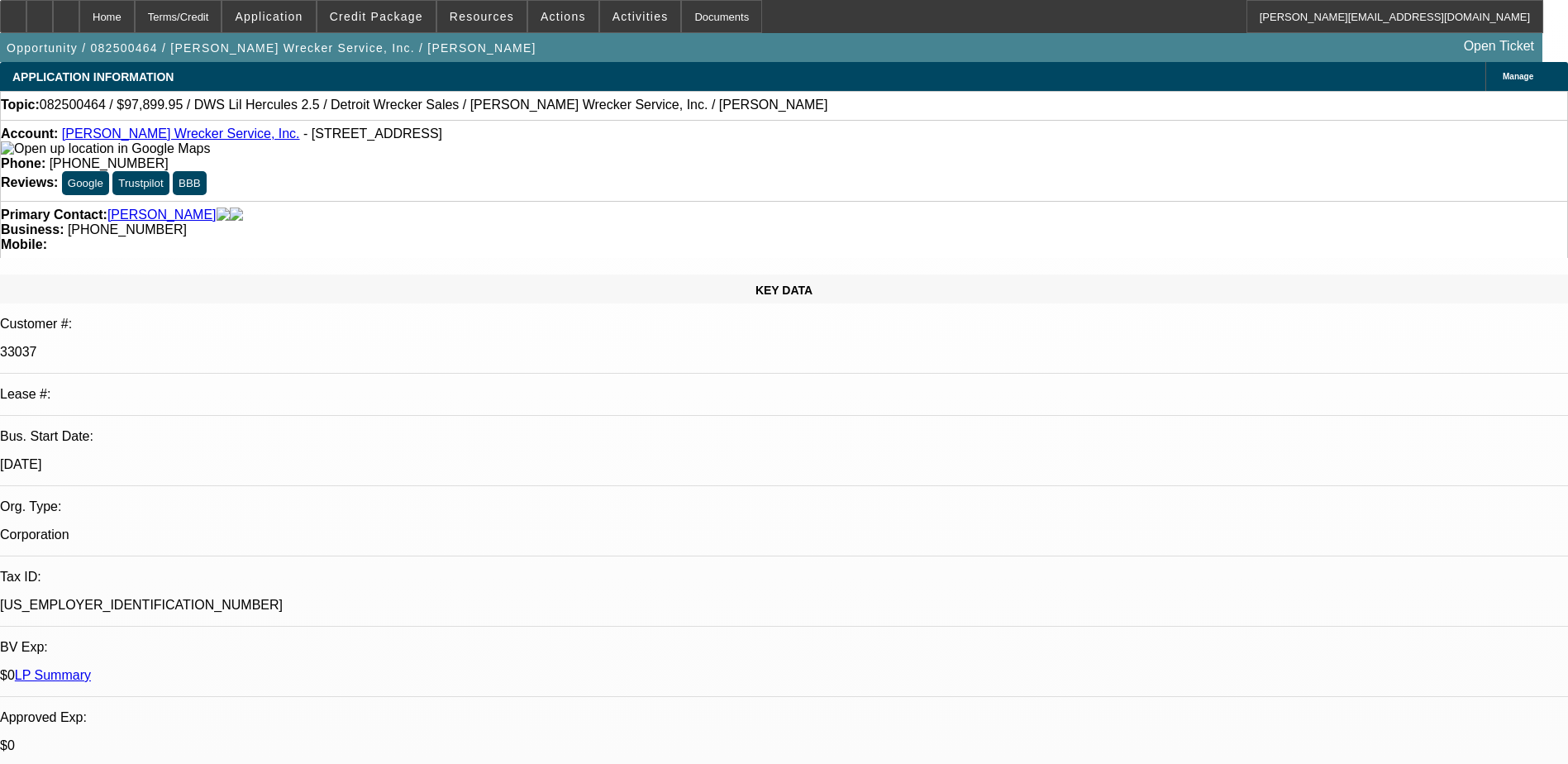
select select "1"
select select "2"
select select "6"
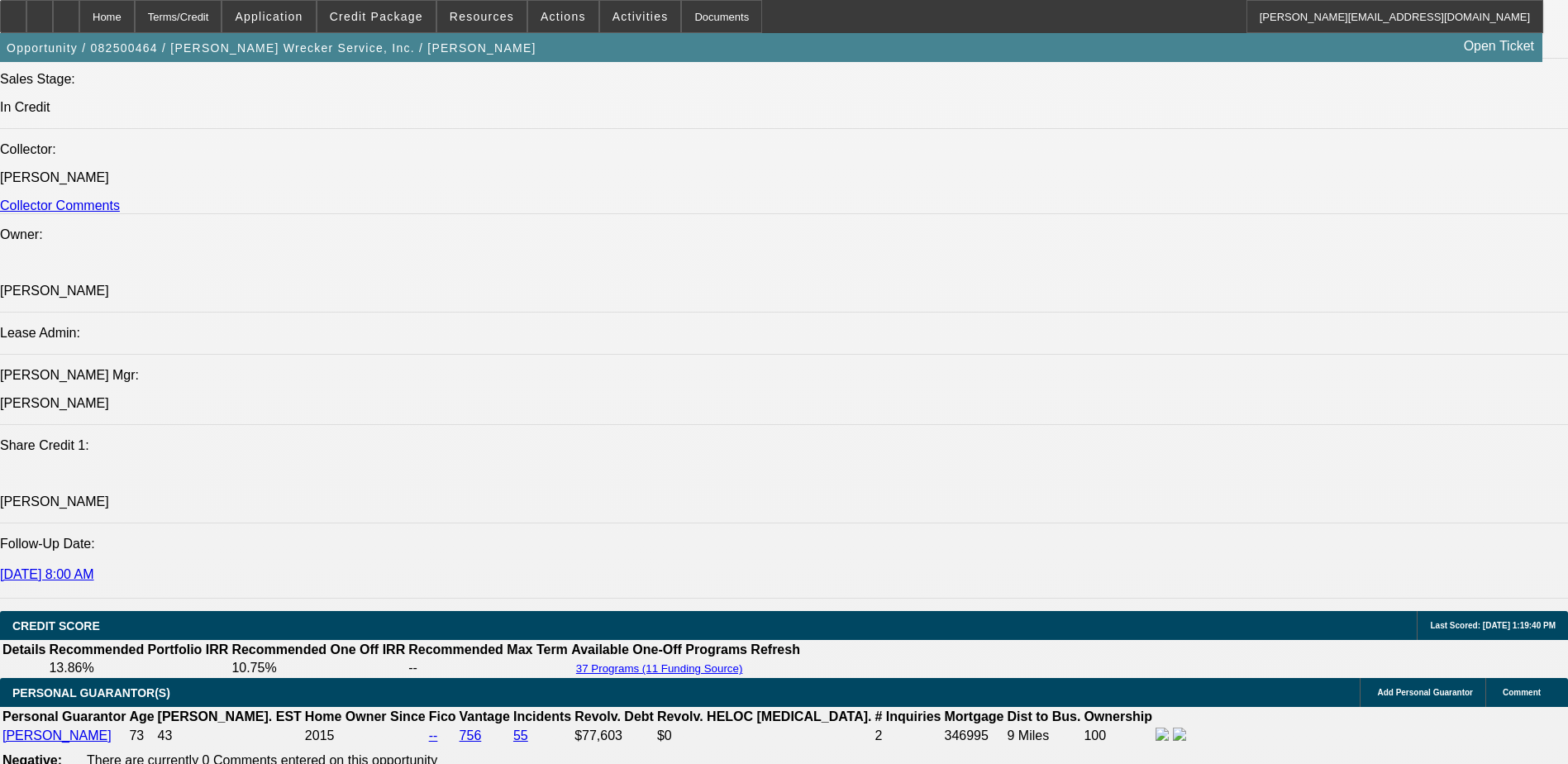
scroll to position [1944, 0]
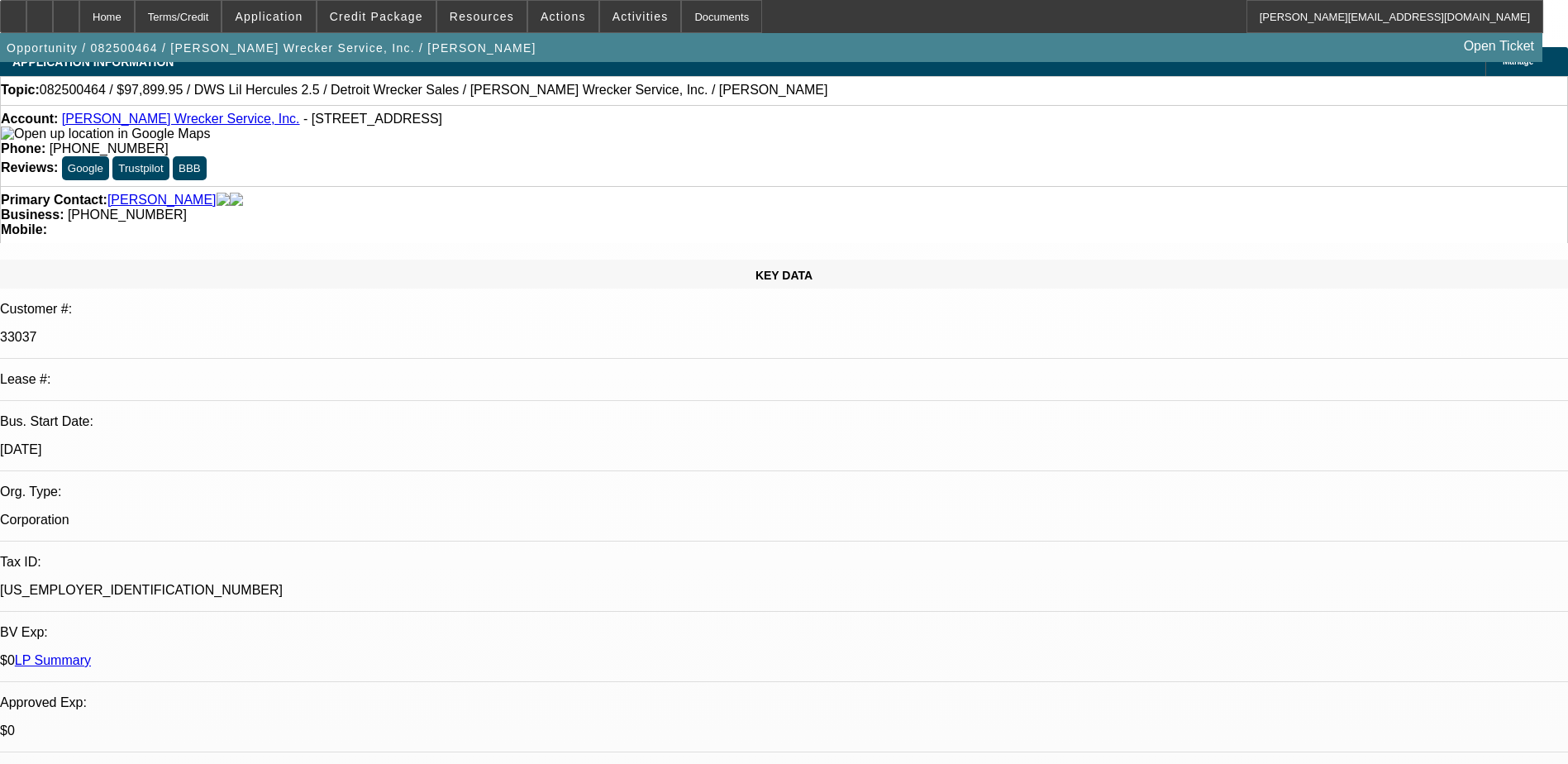
scroll to position [0, 0]
